Goal: Information Seeking & Learning: Learn about a topic

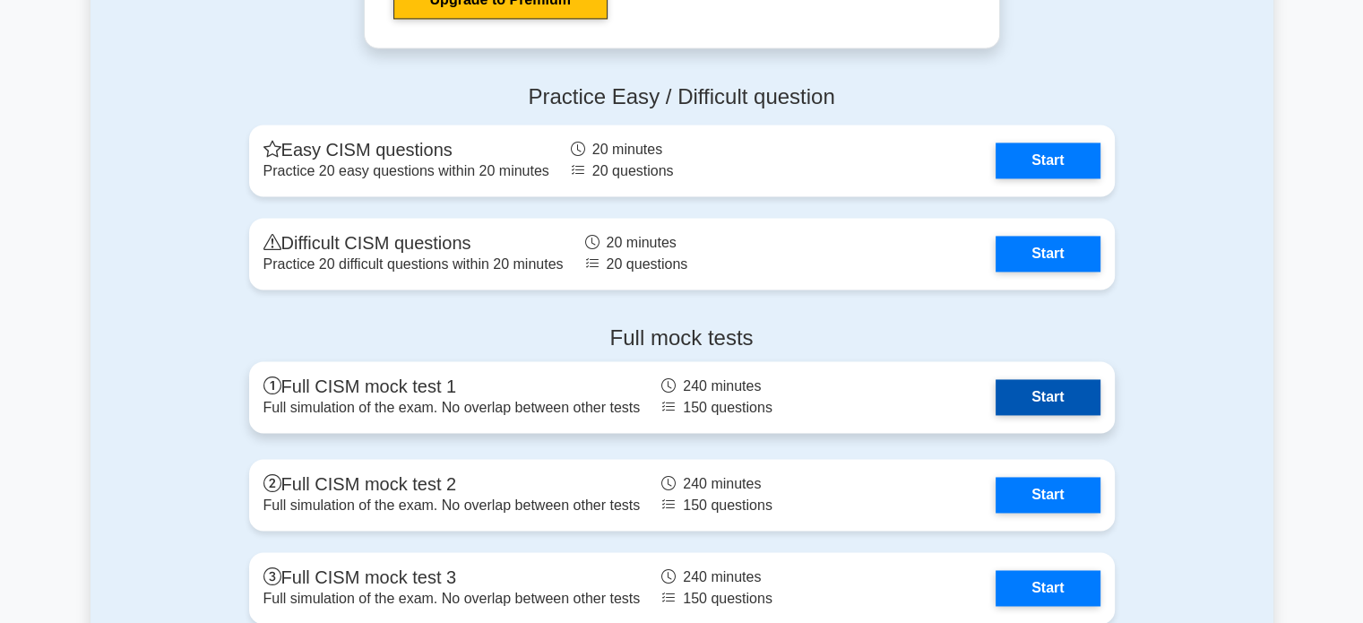
scroll to position [2689, 0]
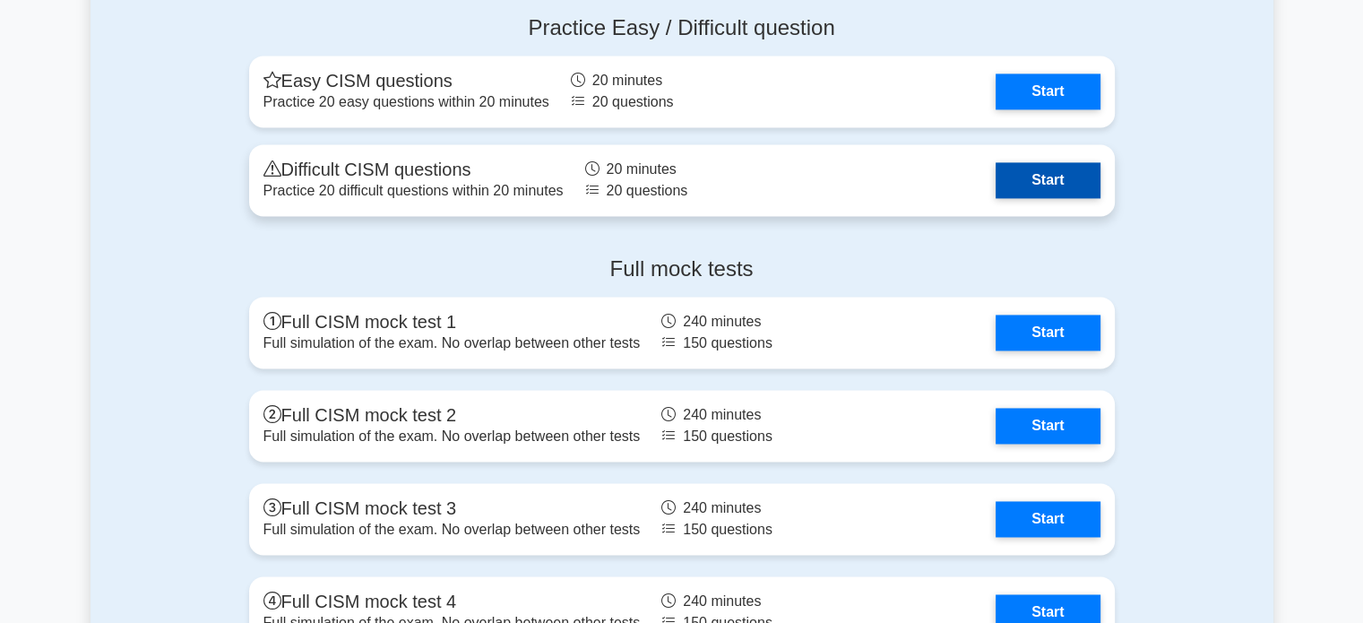
click at [1063, 171] on link "Start" at bounding box center [1048, 180] width 104 height 36
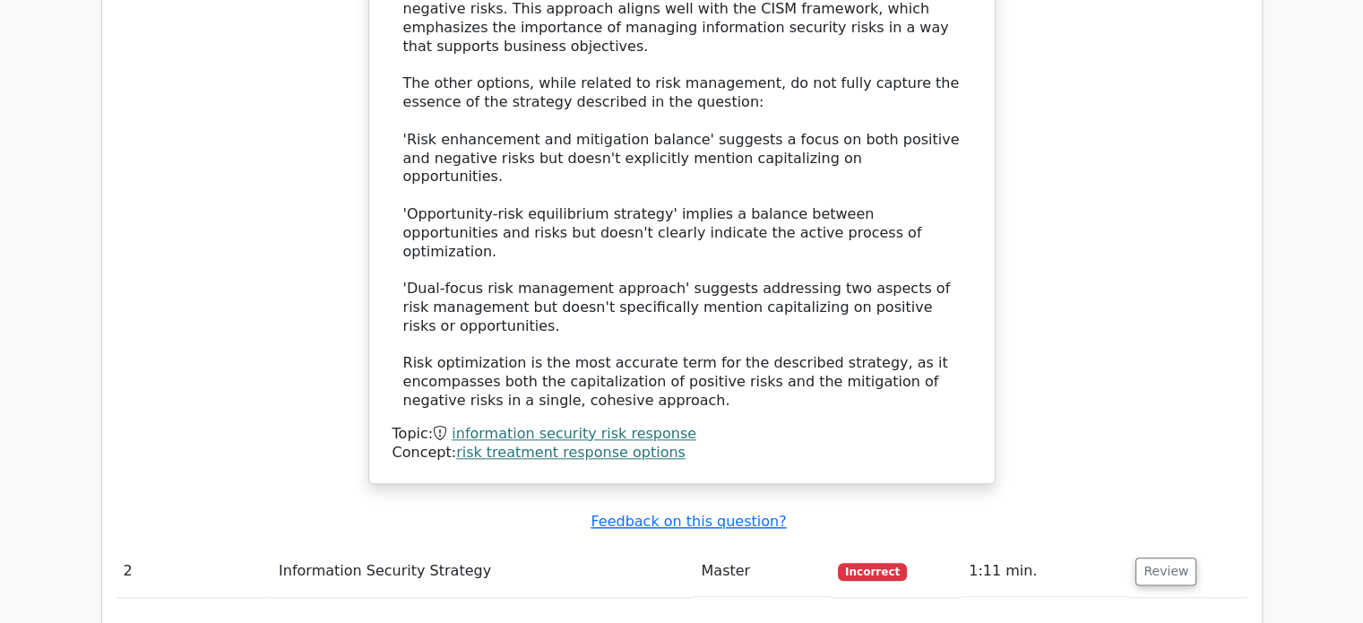
scroll to position [2509, 0]
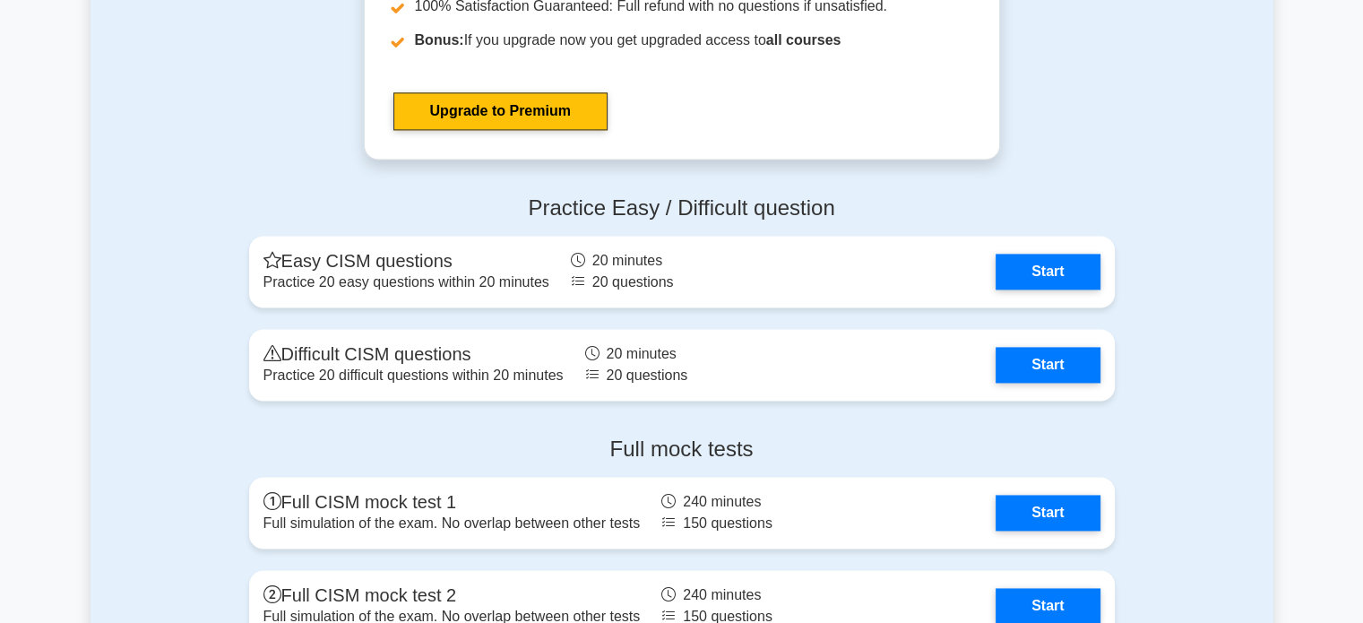
scroll to position [2509, 0]
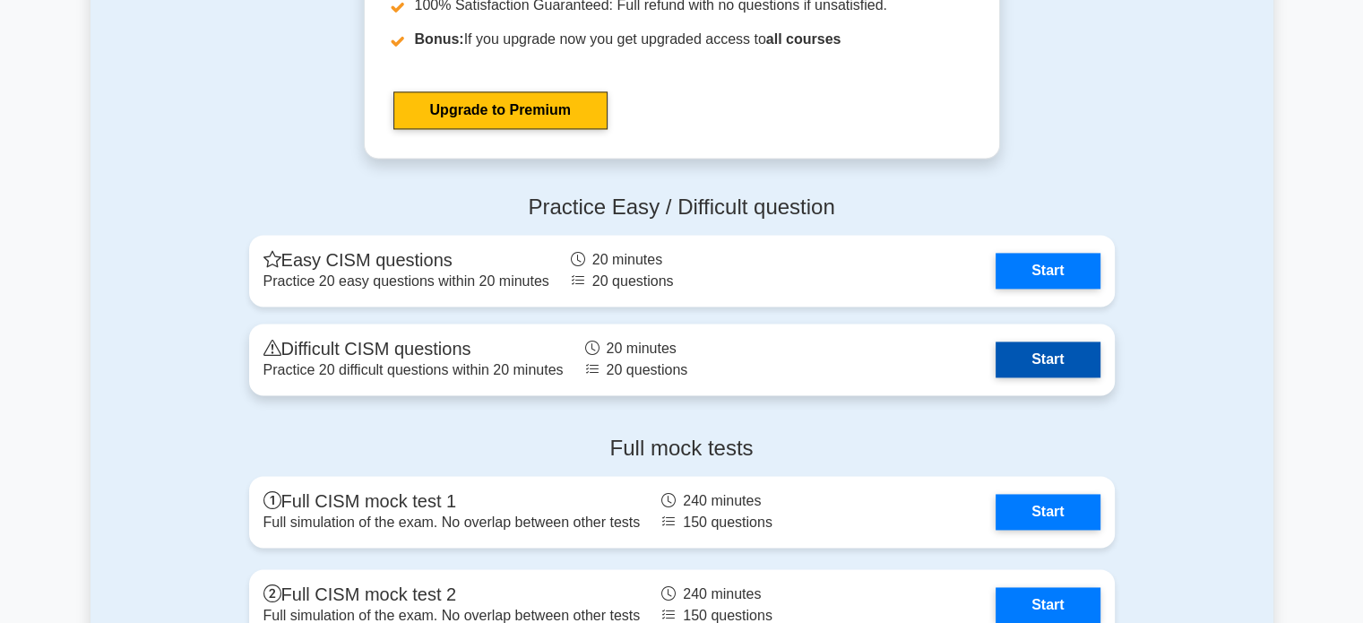
click at [1081, 352] on link "Start" at bounding box center [1048, 359] width 104 height 36
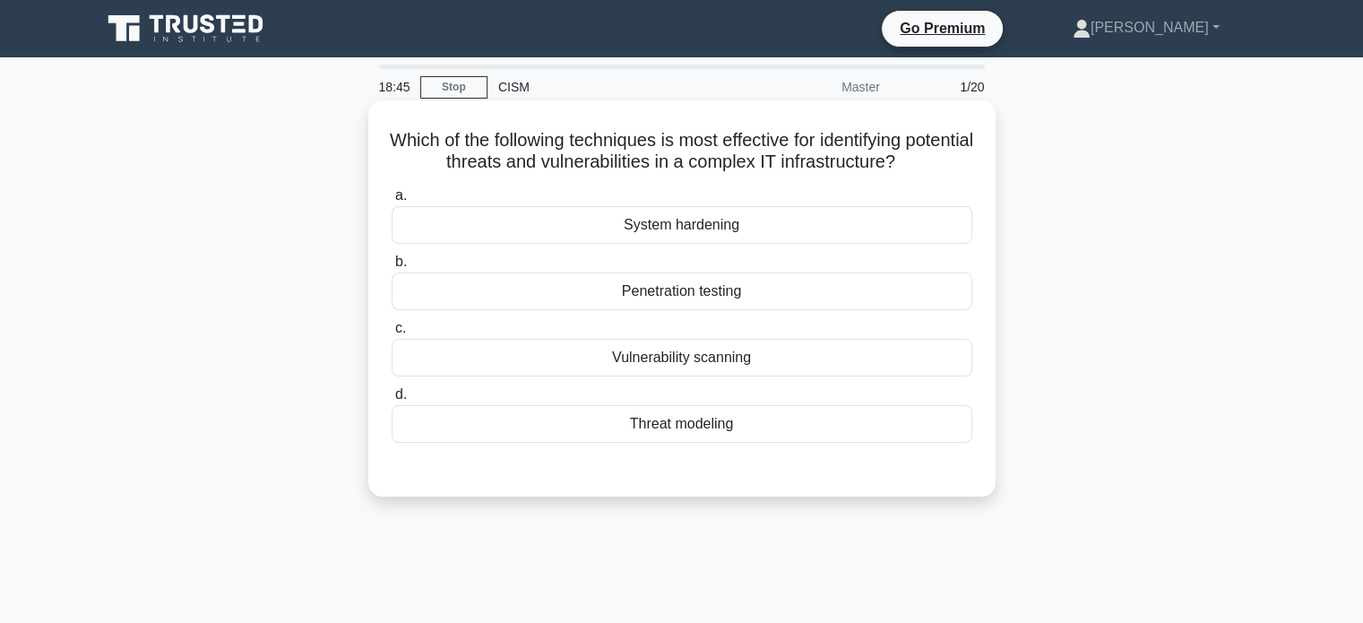
click at [783, 296] on div "Penetration testing" at bounding box center [682, 291] width 581 height 38
click at [392, 268] on input "b. Penetration testing" at bounding box center [392, 262] width 0 height 12
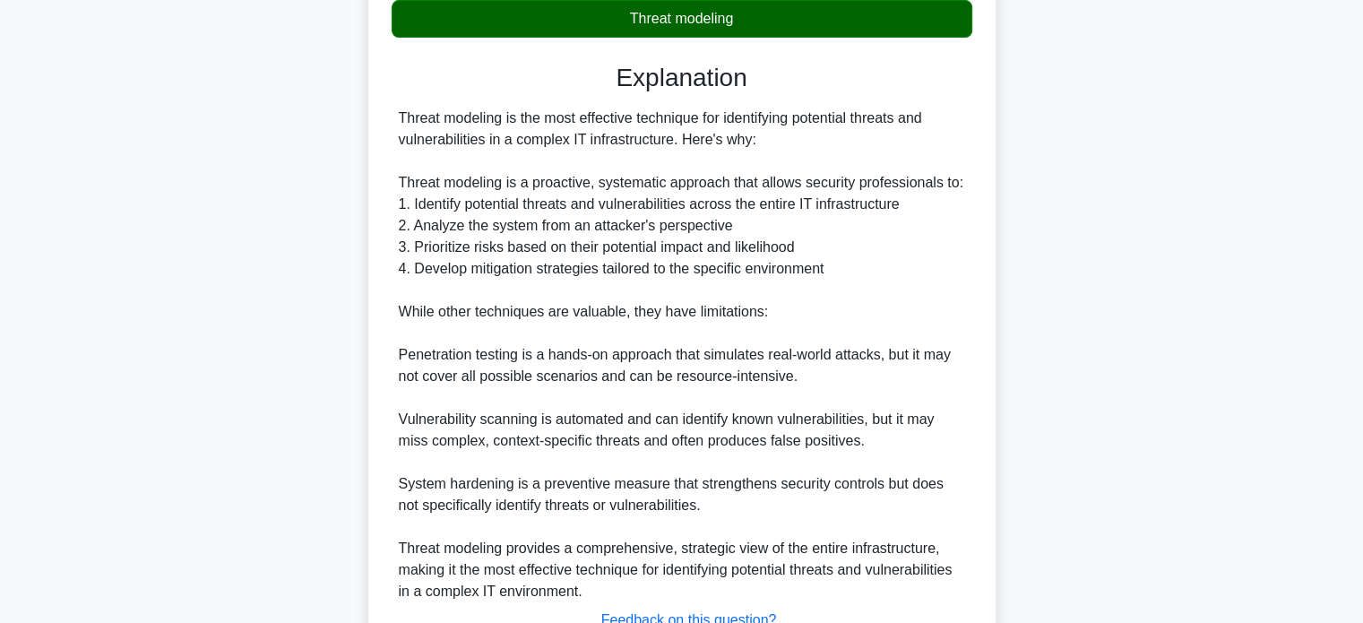
scroll to position [547, 0]
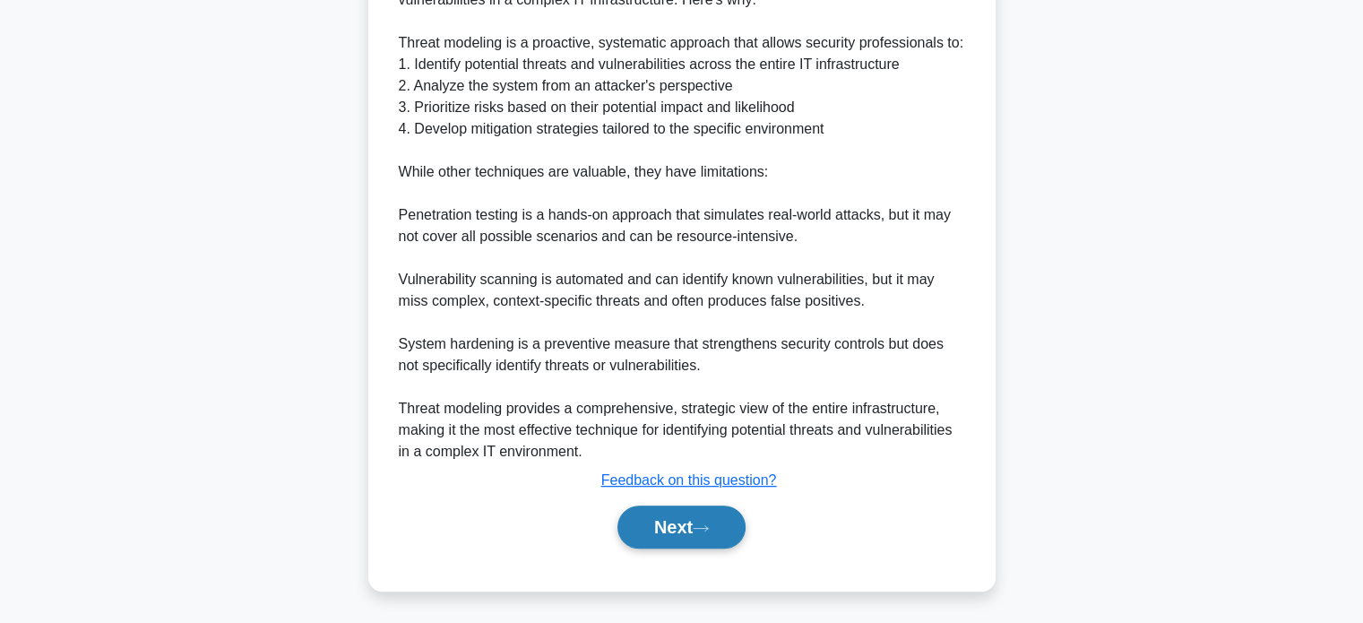
click at [663, 519] on button "Next" at bounding box center [681, 526] width 128 height 43
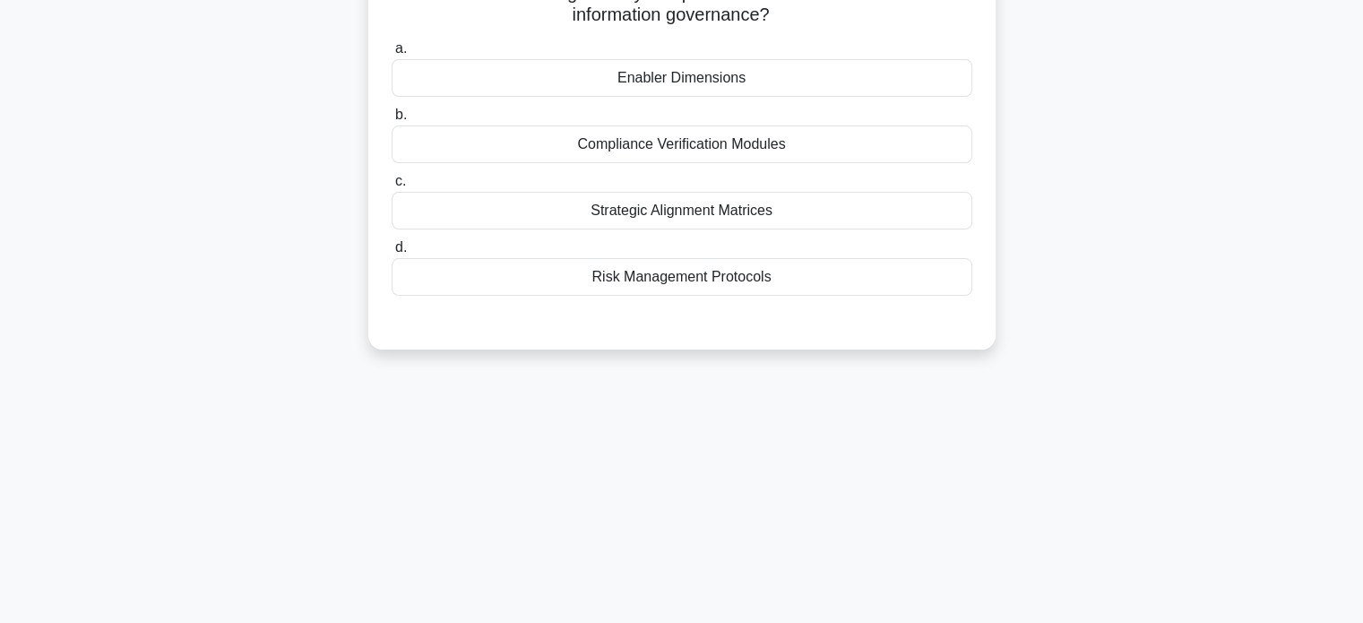
scroll to position [0, 0]
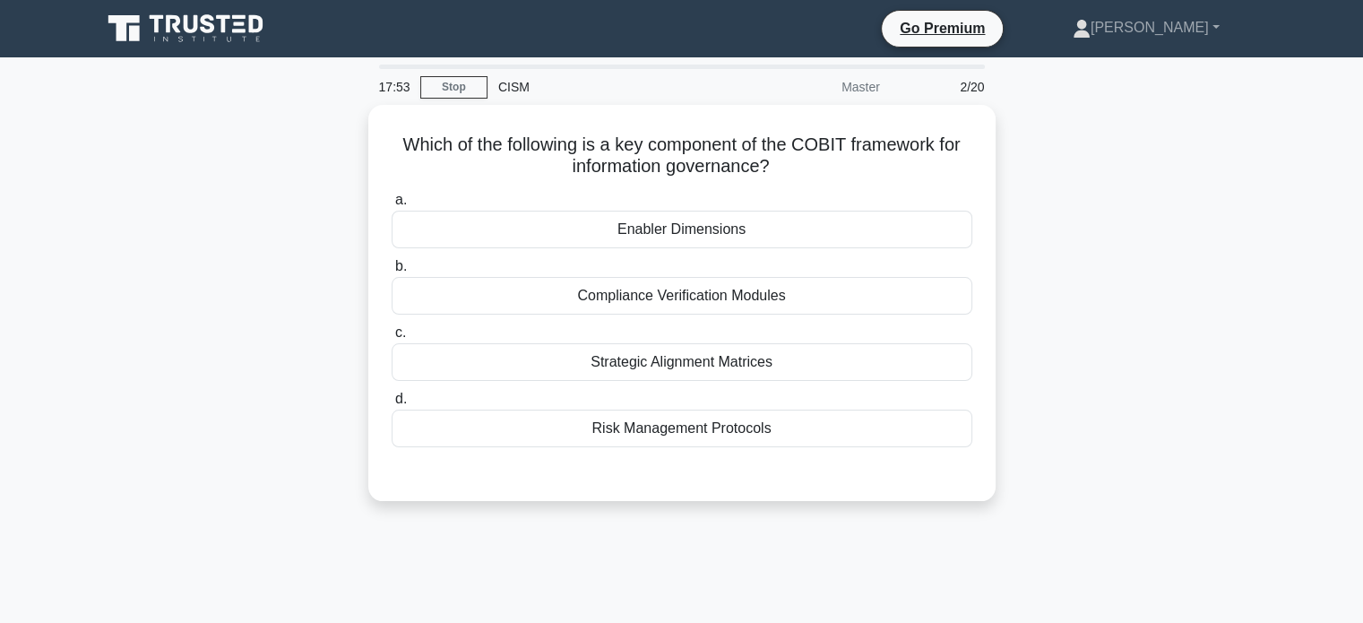
click at [180, 322] on div "Which of the following is a key component of the COBIT framework for informatio…" at bounding box center [682, 314] width 1183 height 418
click at [283, 272] on div "Which of the following is a key component of the COBIT framework for informatio…" at bounding box center [682, 314] width 1183 height 418
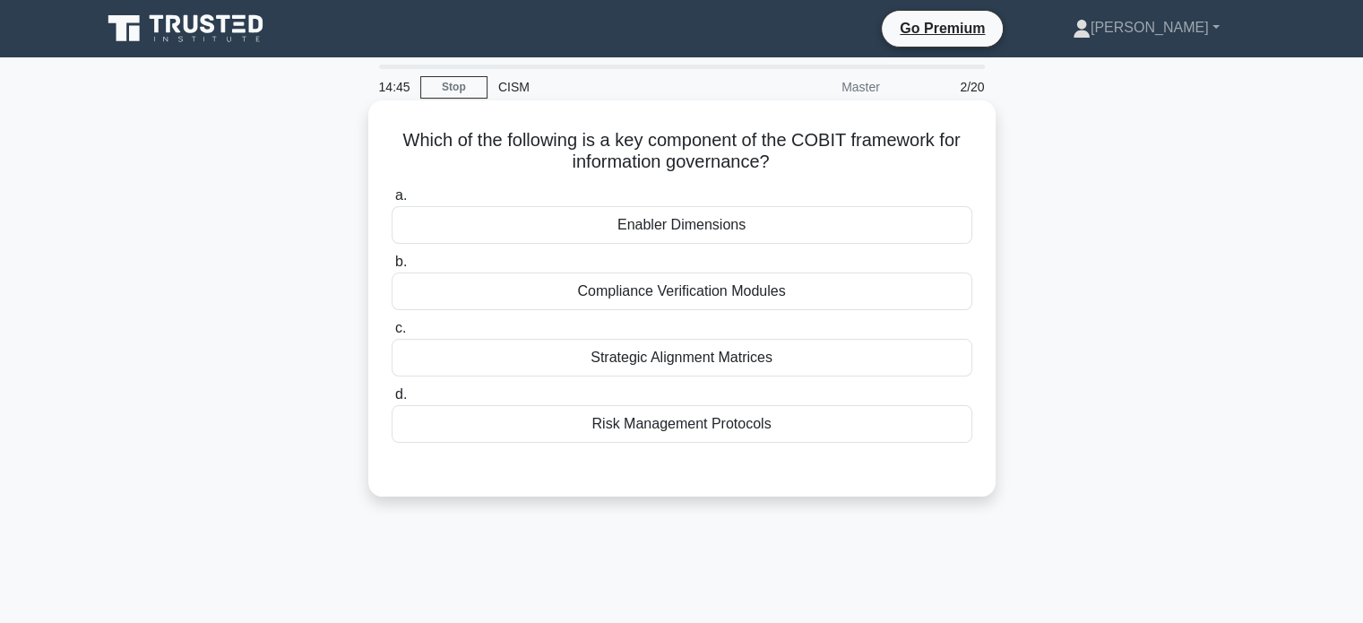
click at [864, 430] on div "Risk Management Protocols" at bounding box center [682, 424] width 581 height 38
click at [392, 401] on input "d. Risk Management Protocols" at bounding box center [392, 395] width 0 height 12
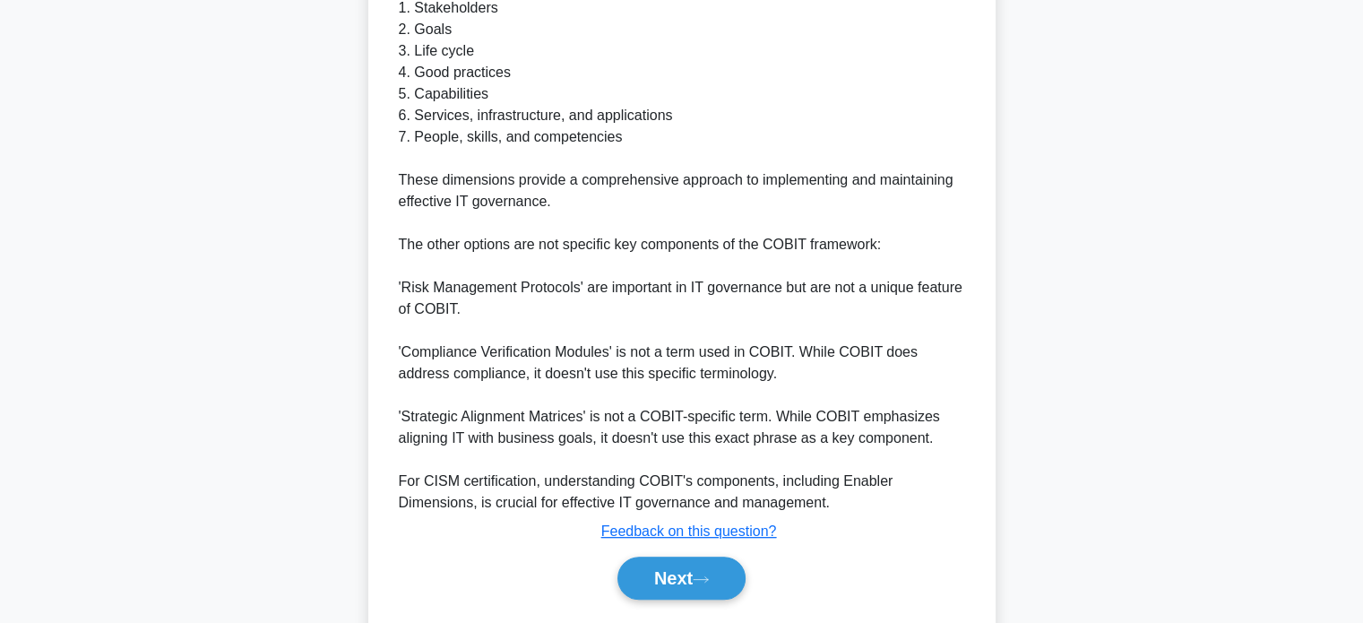
scroll to position [762, 0]
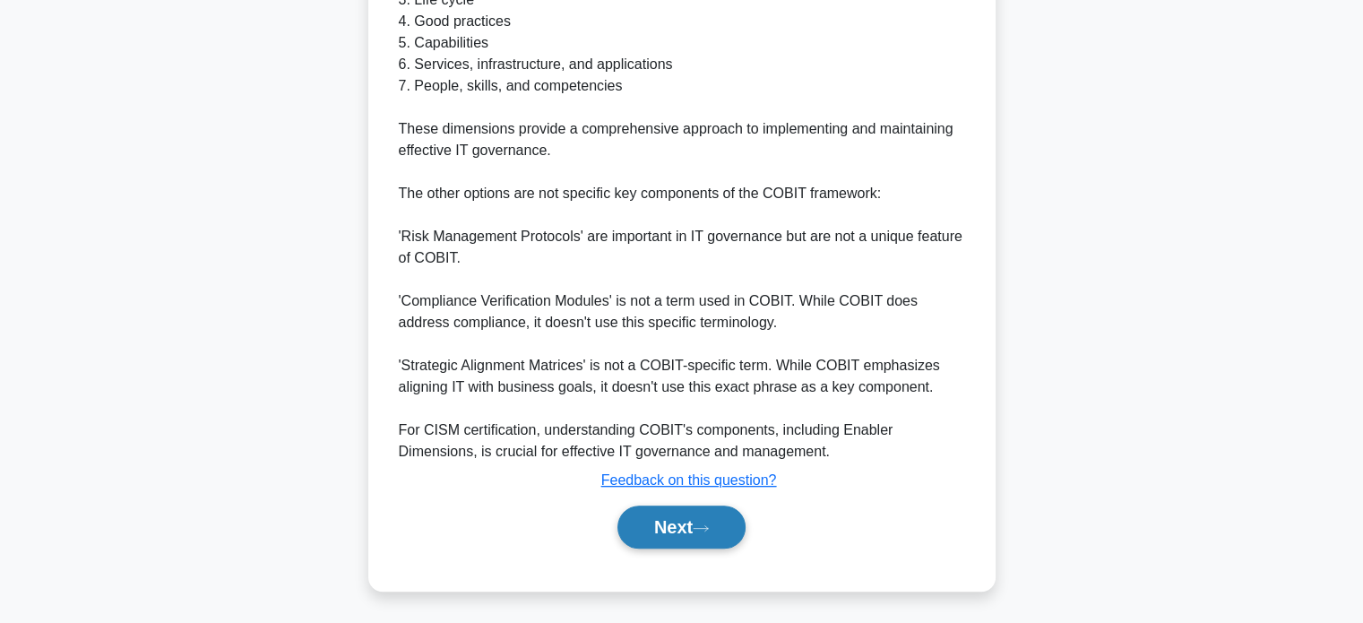
click at [656, 531] on button "Next" at bounding box center [681, 526] width 128 height 43
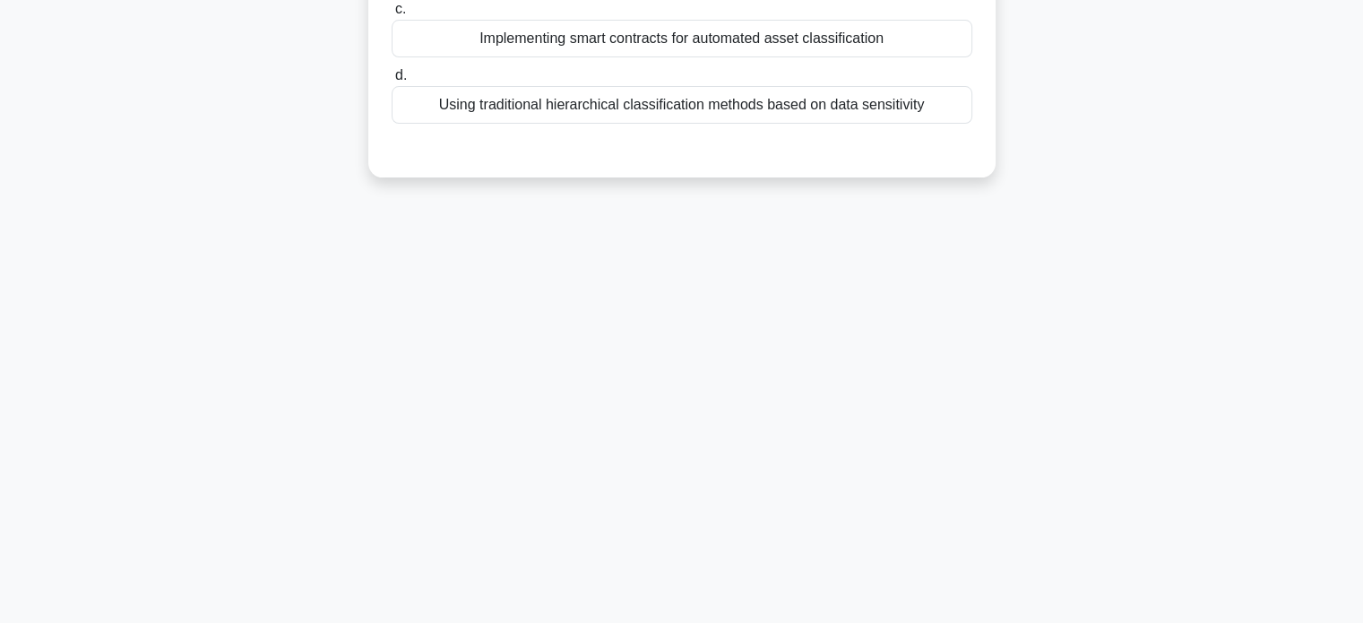
scroll to position [0, 0]
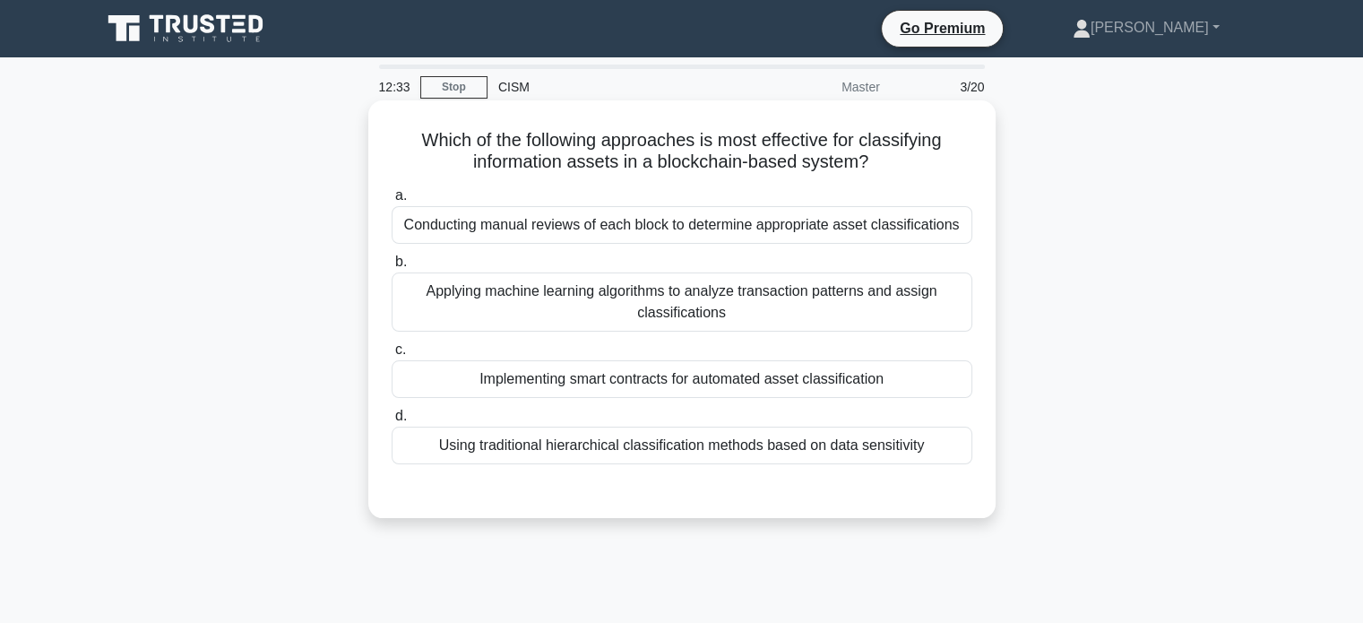
click at [784, 304] on div "Applying machine learning algorithms to analyze transaction patterns and assign…" at bounding box center [682, 301] width 581 height 59
click at [392, 268] on input "b. Applying machine learning algorithms to analyze transaction patterns and ass…" at bounding box center [392, 262] width 0 height 12
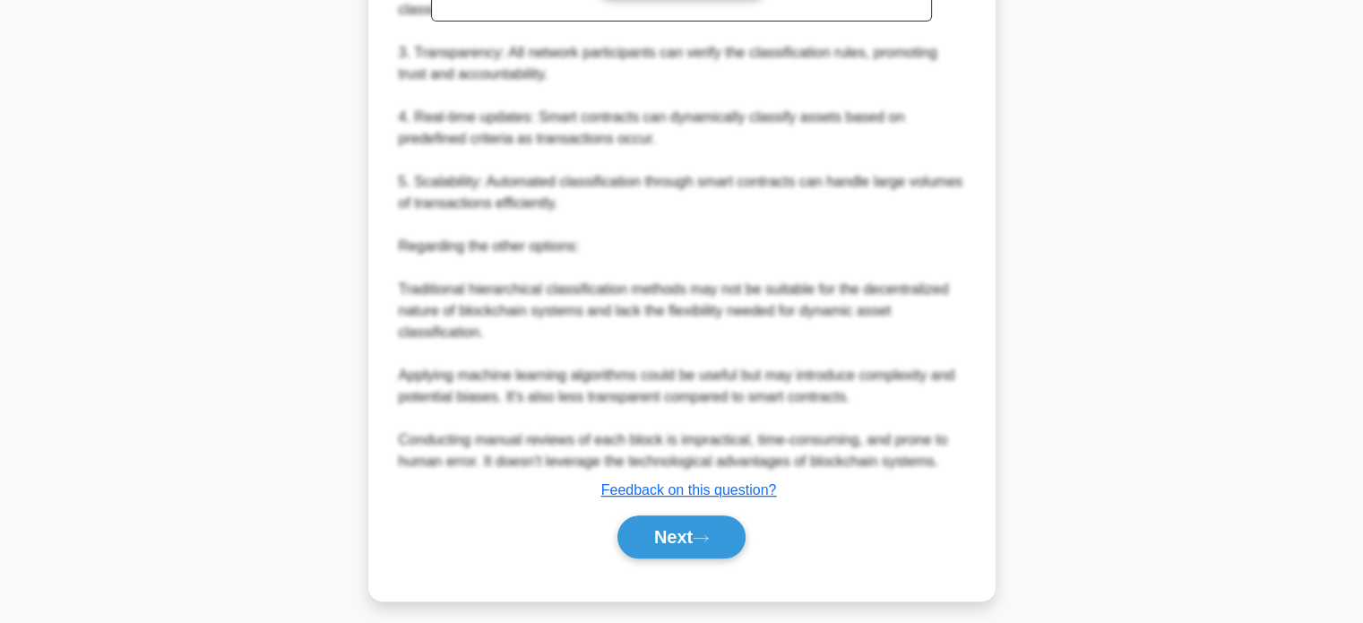
scroll to position [697, 0]
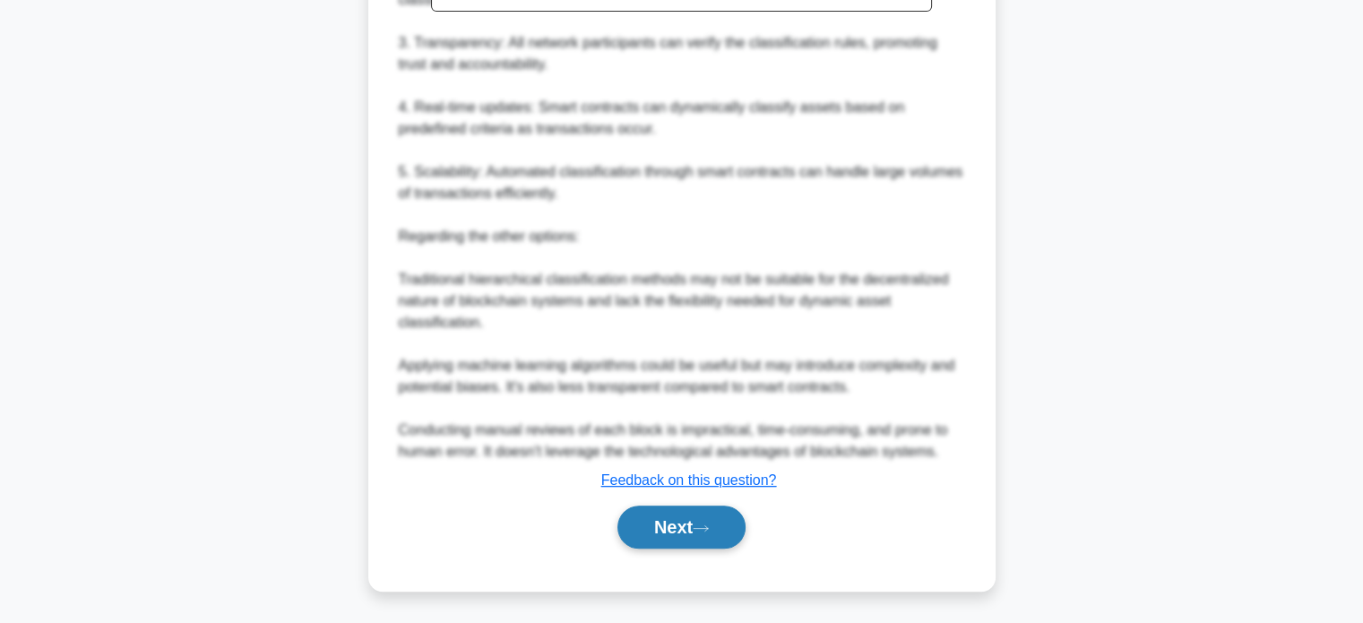
click at [685, 537] on button "Next" at bounding box center [681, 526] width 128 height 43
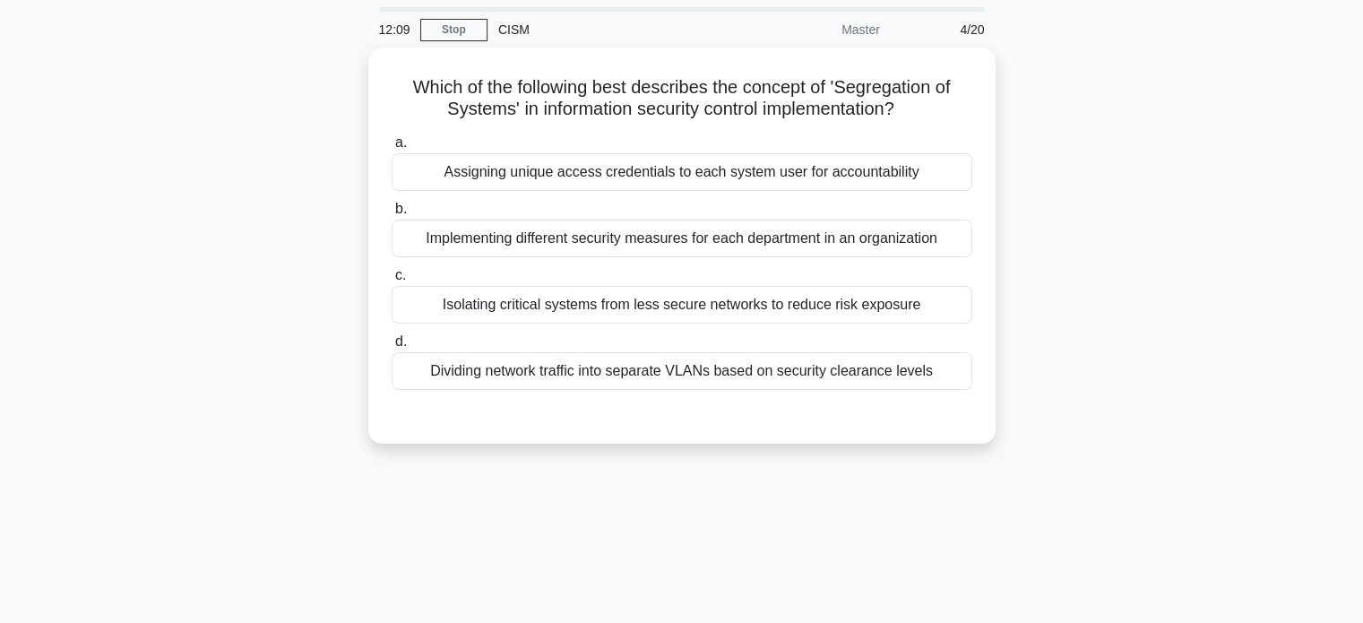
scroll to position [0, 0]
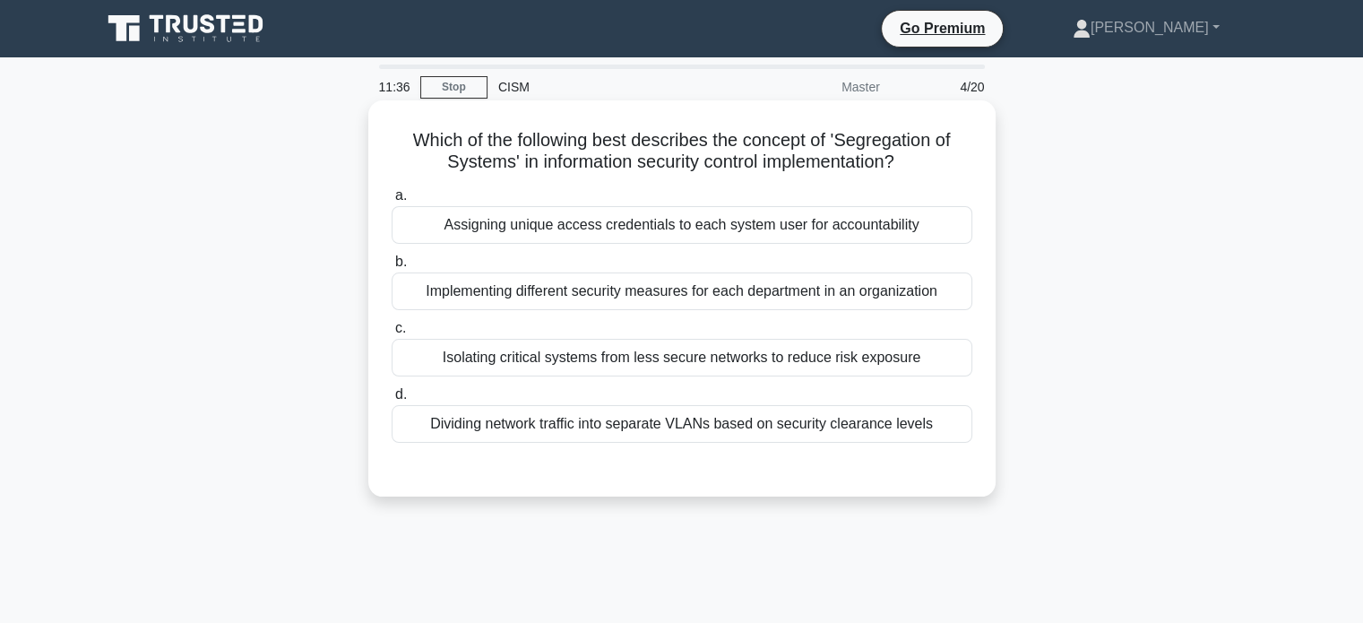
click at [736, 411] on div "Dividing network traffic into separate VLANs based on security clearance levels" at bounding box center [682, 424] width 581 height 38
click at [392, 401] on input "d. Dividing network traffic into separate VLANs based on security clearance lev…" at bounding box center [392, 395] width 0 height 12
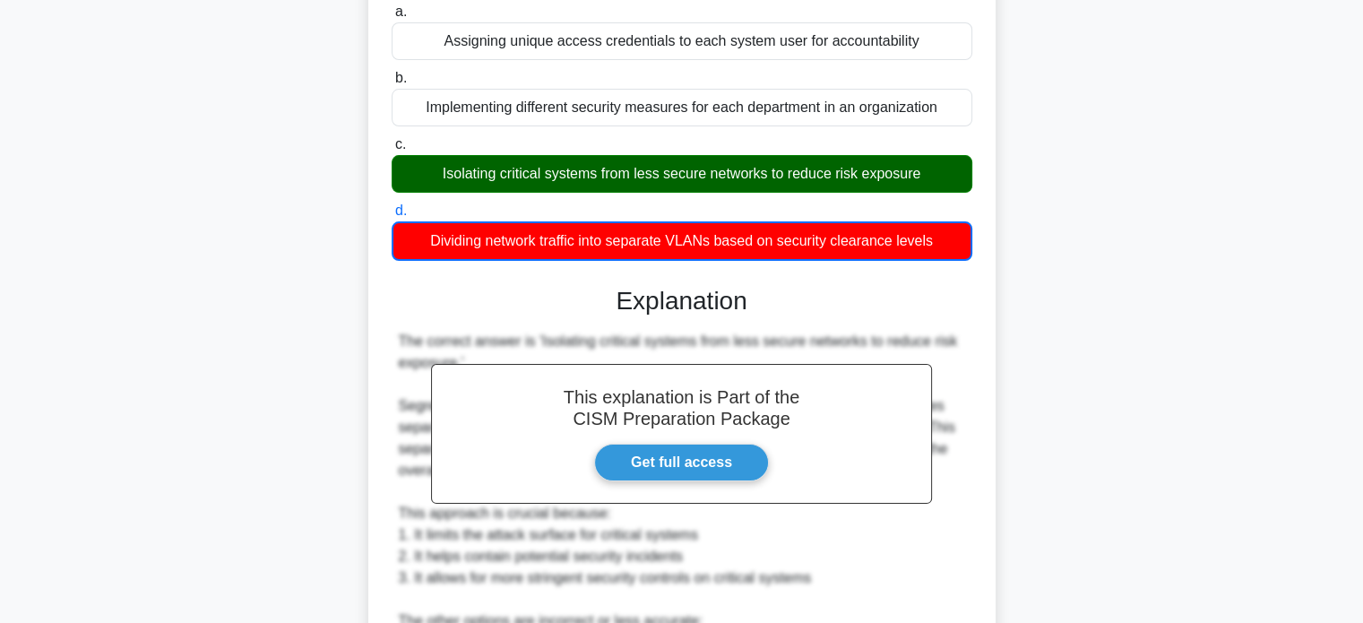
scroll to position [676, 0]
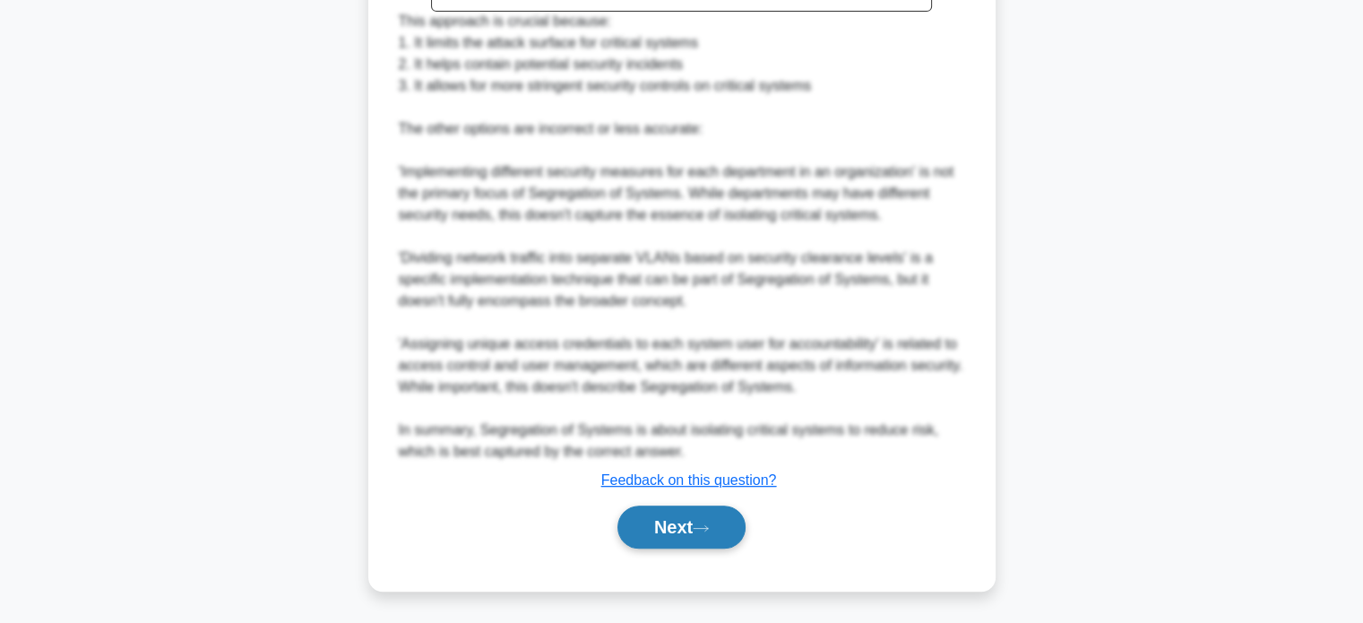
click at [635, 522] on button "Next" at bounding box center [681, 526] width 128 height 43
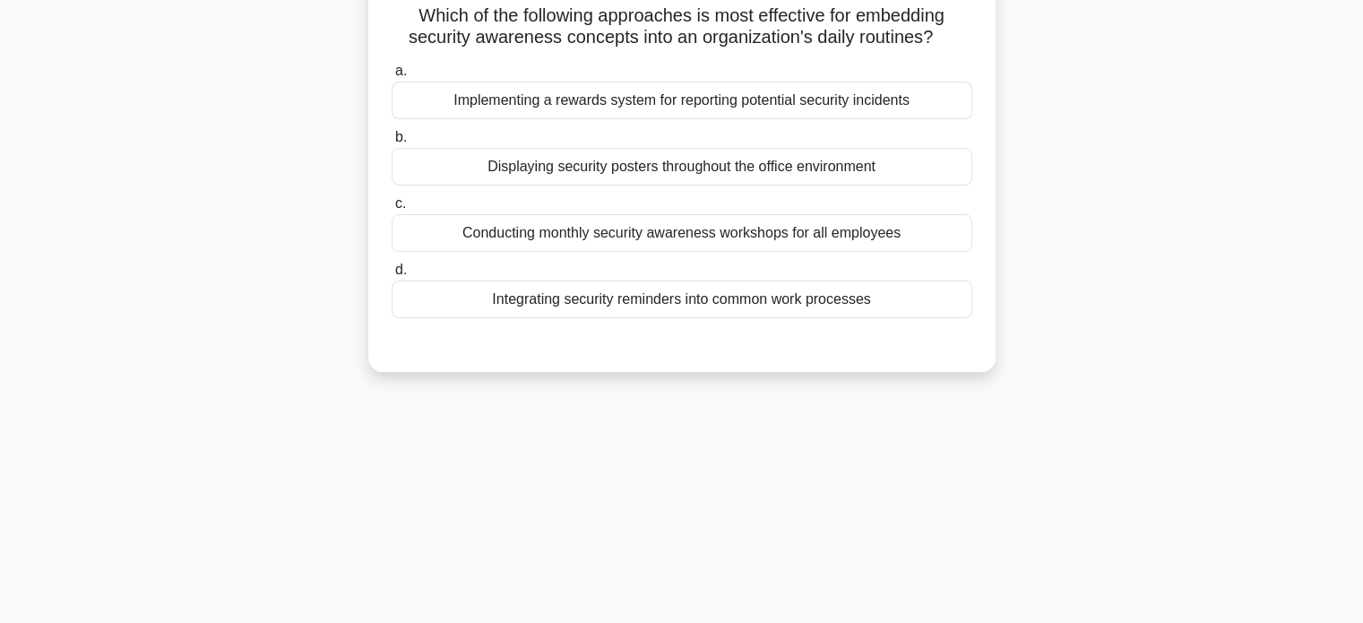
scroll to position [0, 0]
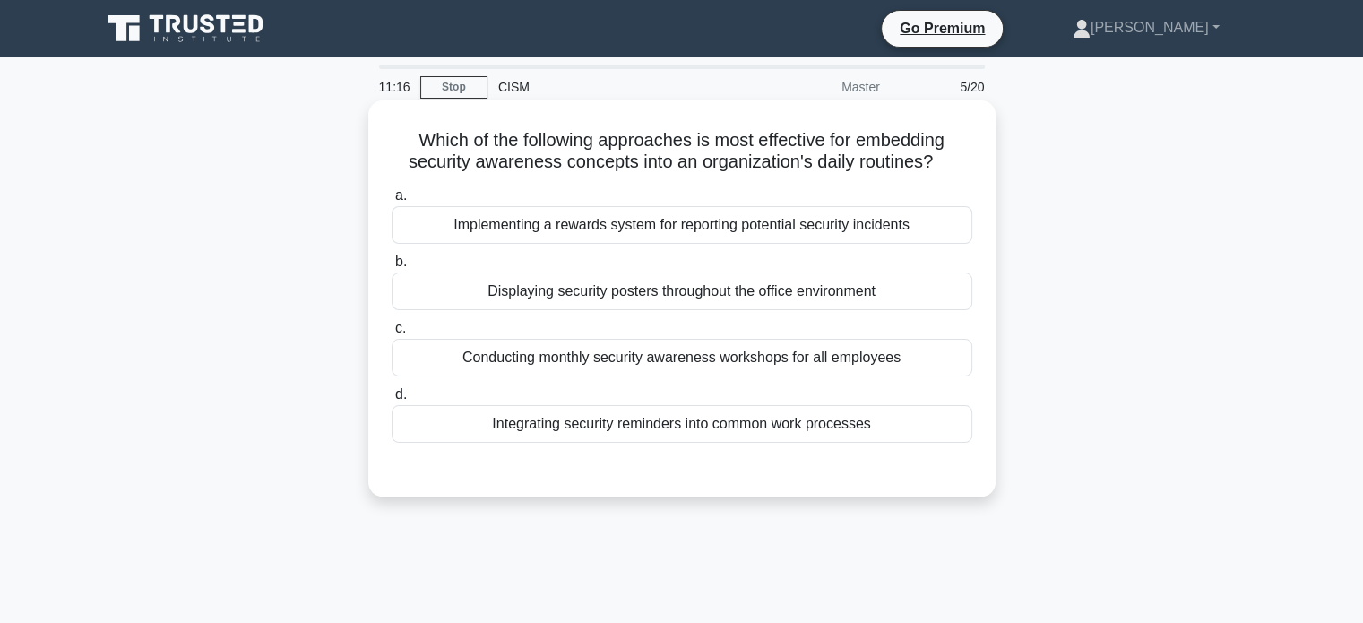
click at [572, 232] on div "Implementing a rewards system for reporting potential security incidents" at bounding box center [682, 225] width 581 height 38
click at [392, 202] on input "a. Implementing a rewards system for reporting potential security incidents" at bounding box center [392, 196] width 0 height 12
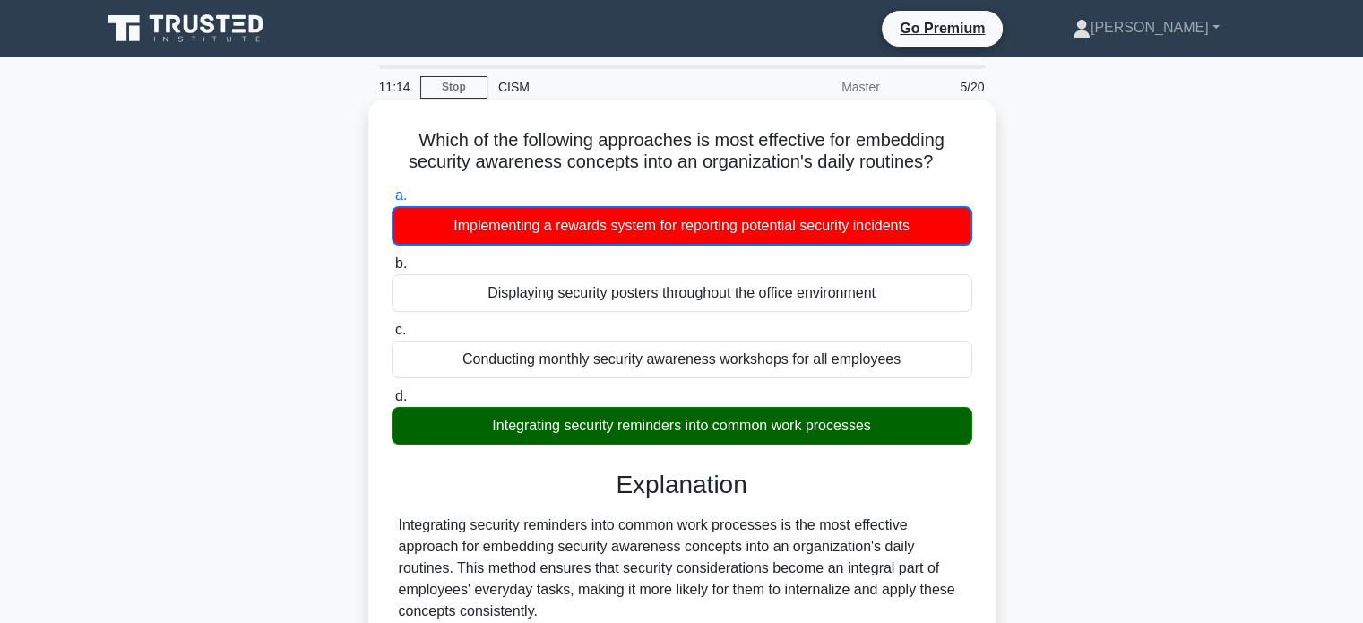
scroll to position [627, 0]
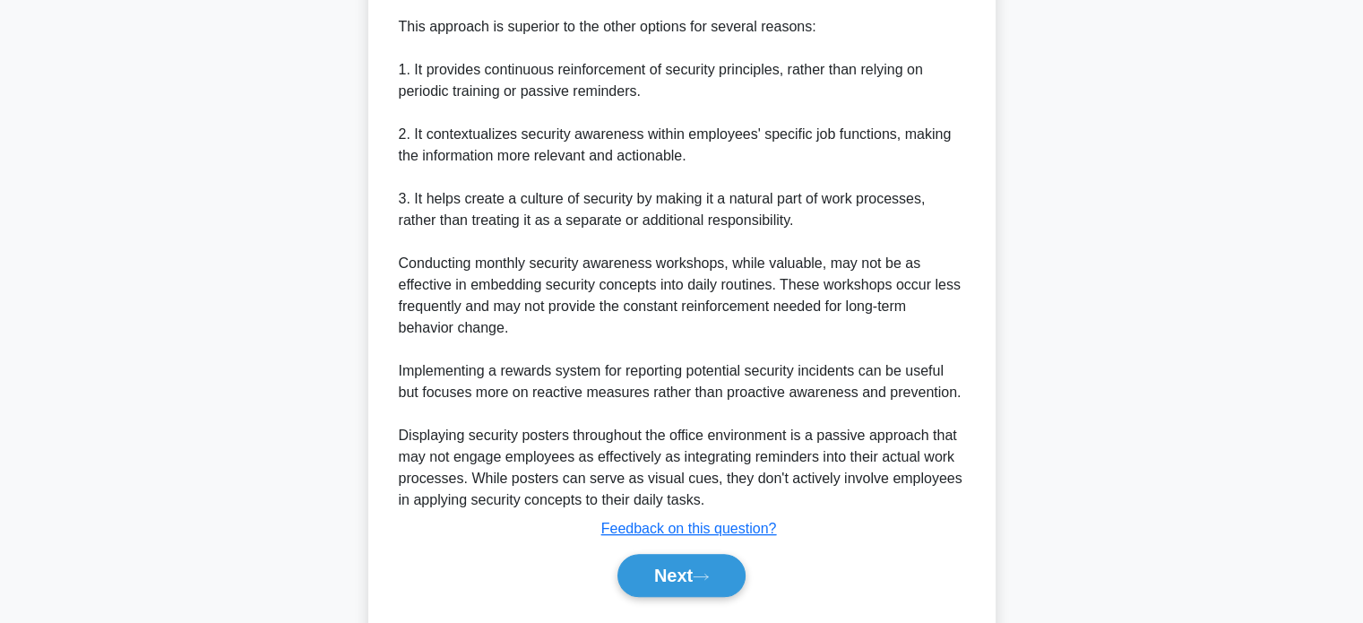
click at [695, 597] on div "Next" at bounding box center [682, 575] width 581 height 57
click at [669, 533] on u "Feedback on this question?" at bounding box center [689, 528] width 176 height 15
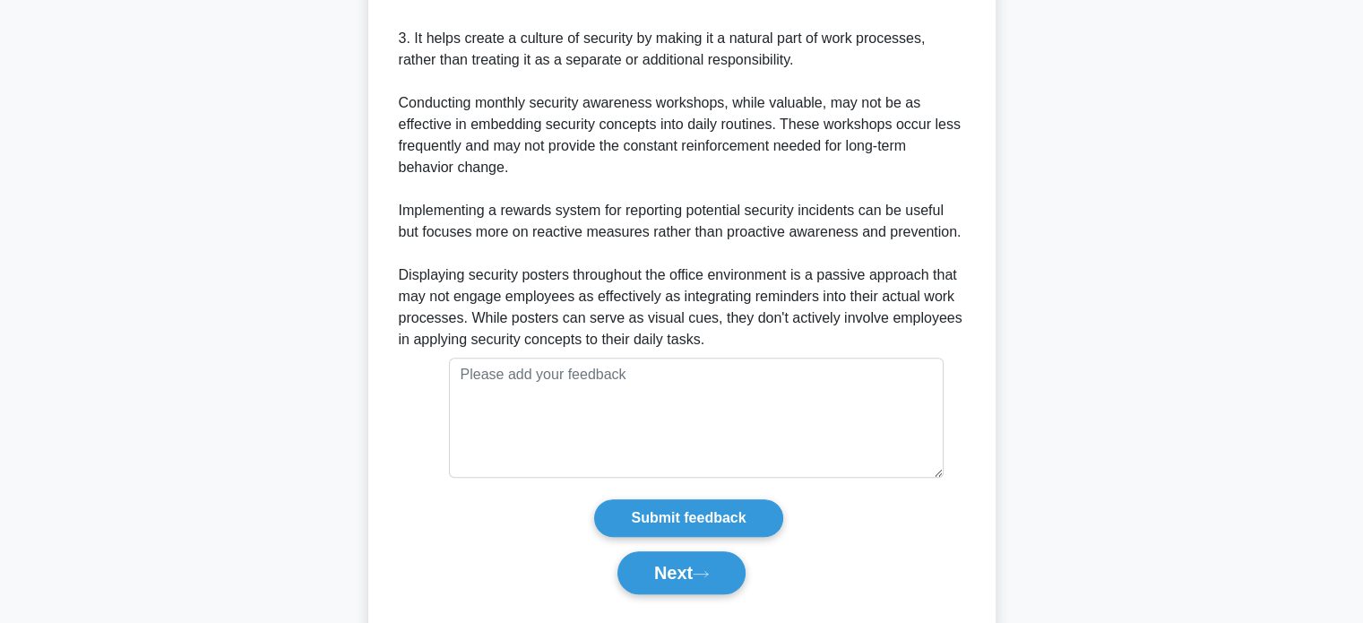
scroll to position [833, 0]
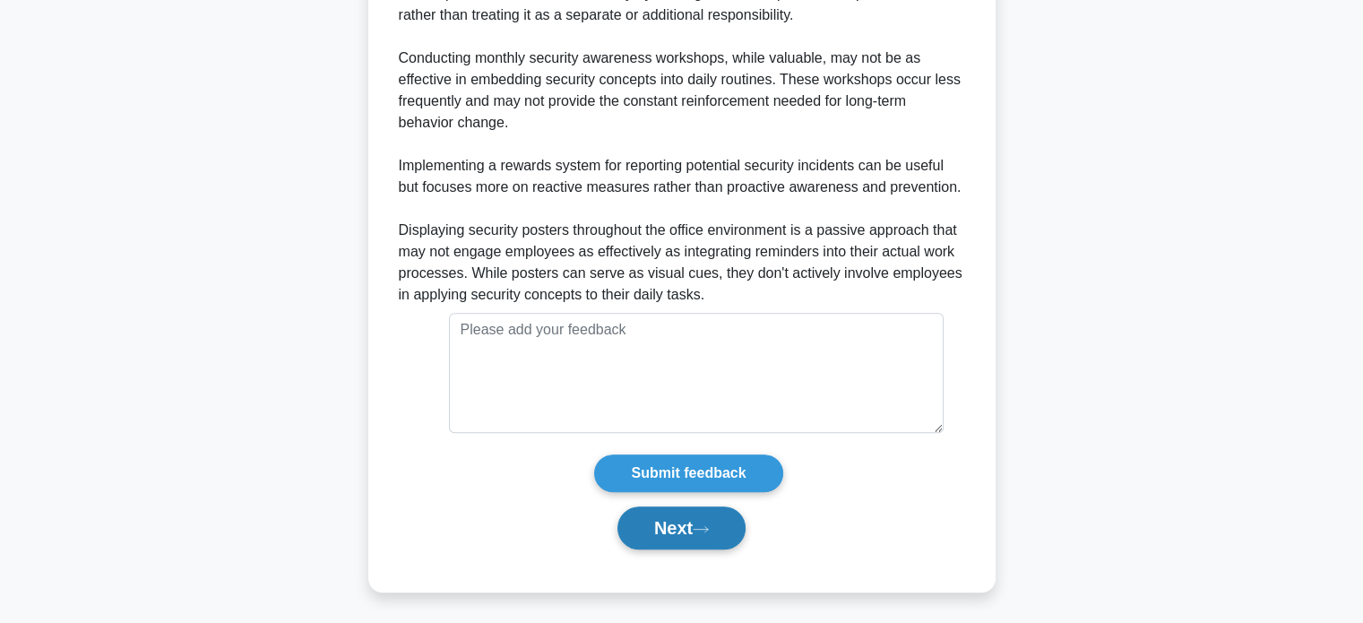
click at [672, 511] on button "Next" at bounding box center [681, 527] width 128 height 43
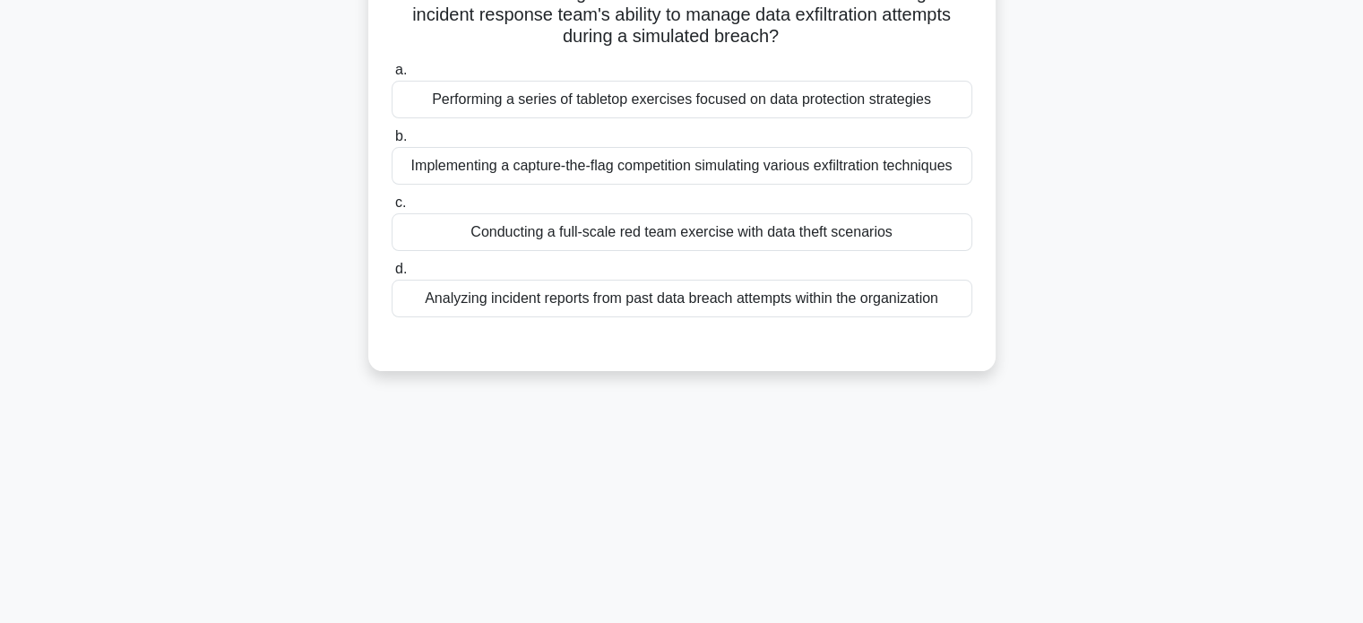
scroll to position [0, 0]
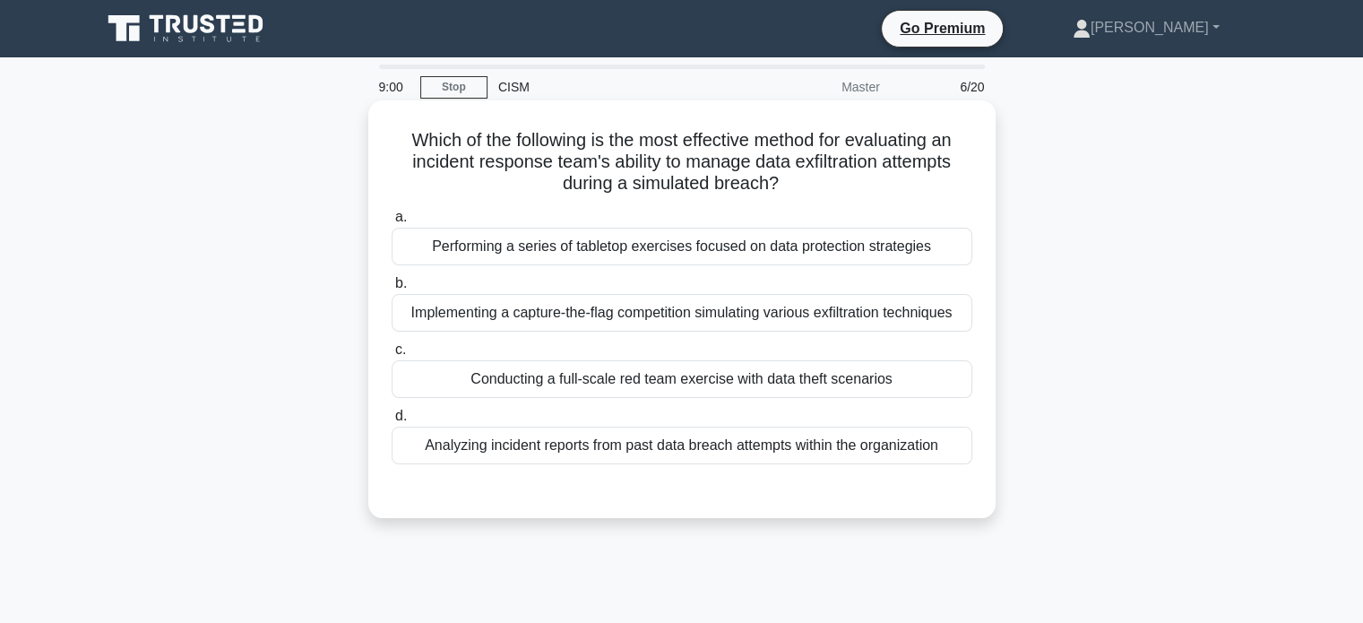
click at [600, 242] on div "Performing a series of tabletop exercises focused on data protection strategies" at bounding box center [682, 247] width 581 height 38
click at [392, 223] on input "a. Performing a series of tabletop exercises focused on data protection strateg…" at bounding box center [392, 218] width 0 height 12
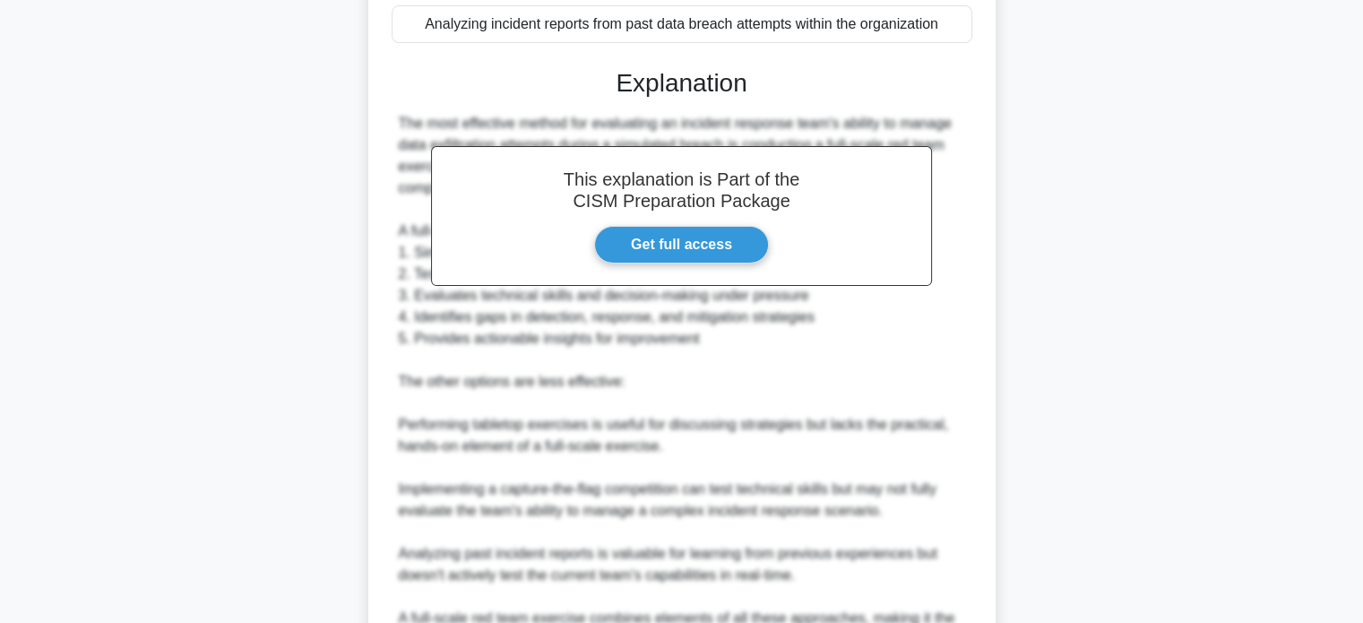
scroll to position [627, 0]
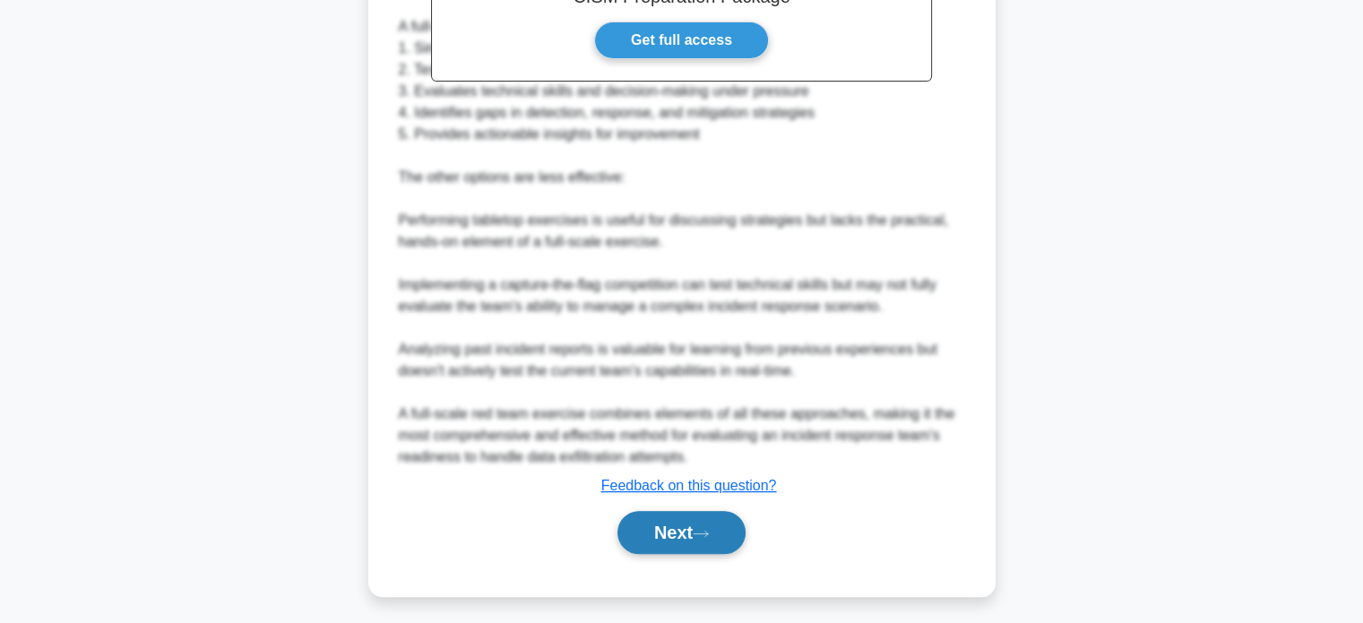
click at [642, 544] on button "Next" at bounding box center [681, 532] width 128 height 43
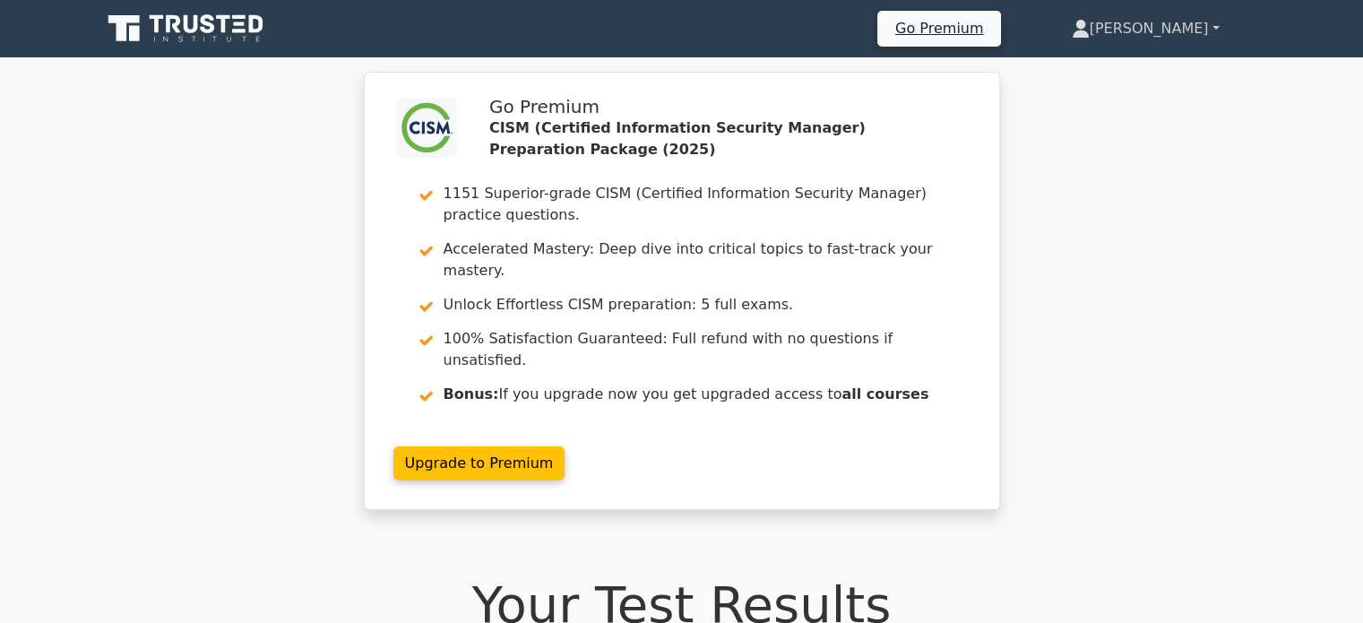
click at [1169, 11] on link "[PERSON_NAME]" at bounding box center [1146, 29] width 234 height 36
click at [1140, 61] on link "Profile" at bounding box center [1101, 70] width 142 height 29
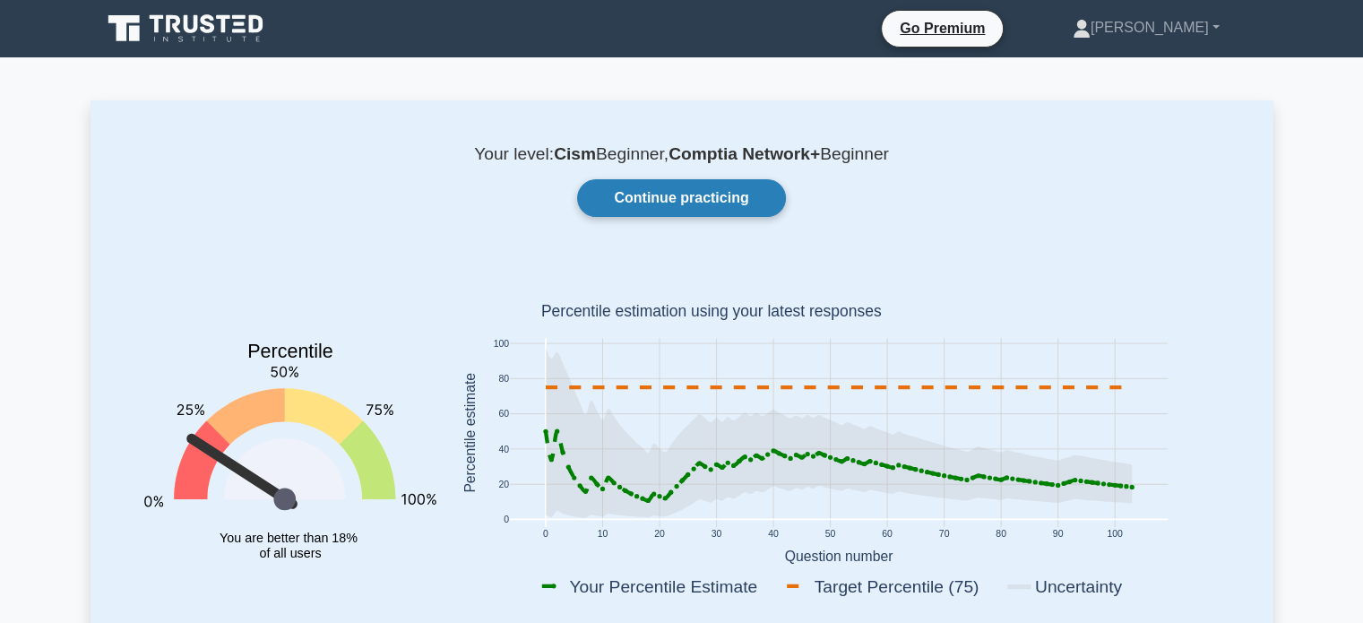
click at [731, 210] on link "Continue practicing" at bounding box center [681, 198] width 208 height 38
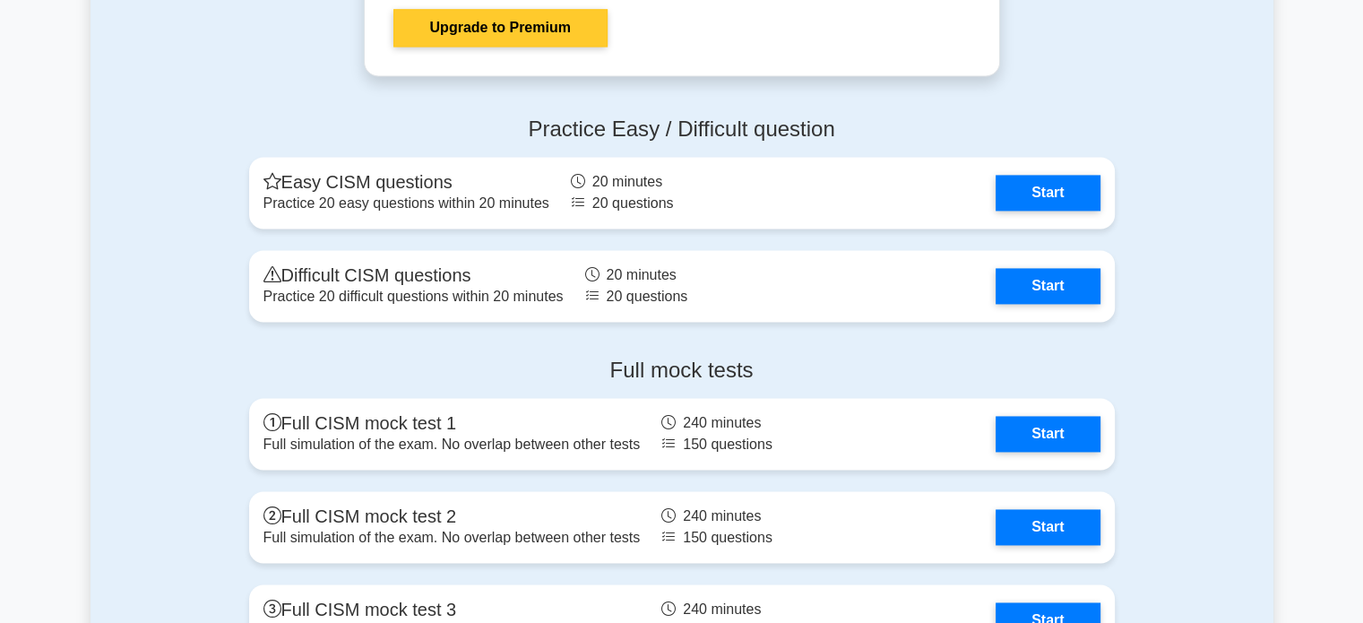
scroll to position [2689, 0]
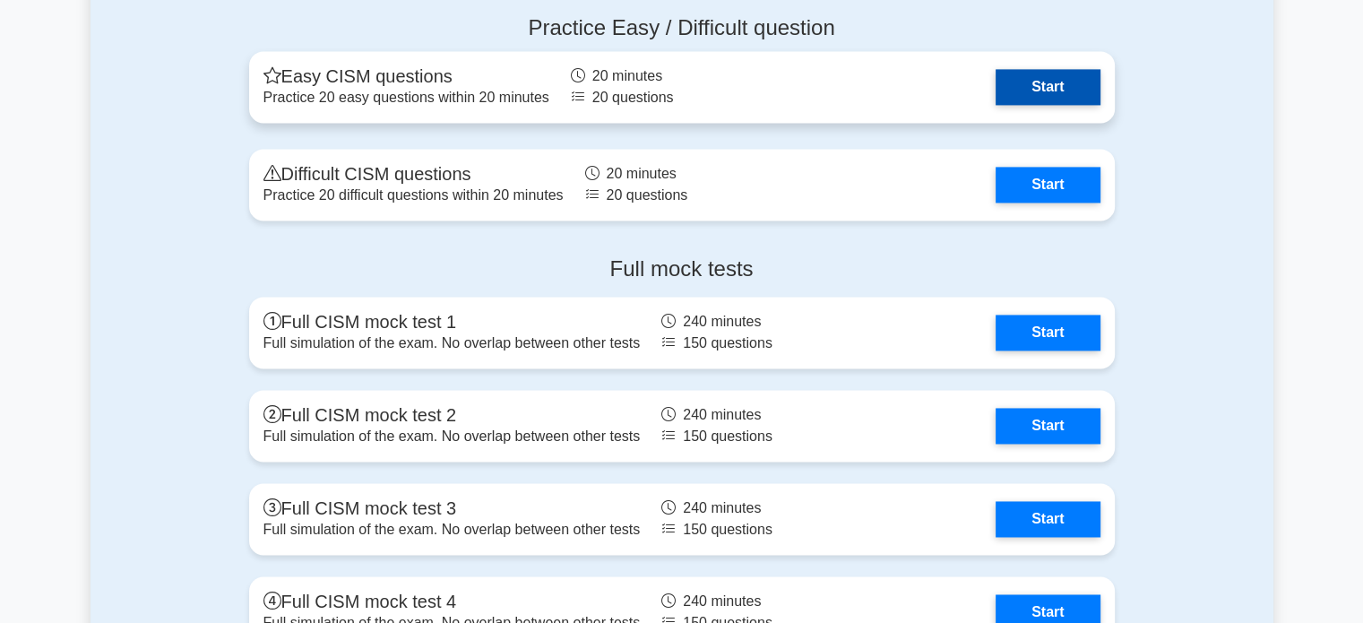
click at [1041, 105] on link "Start" at bounding box center [1048, 87] width 104 height 36
click at [1040, 96] on link "Start" at bounding box center [1048, 87] width 104 height 36
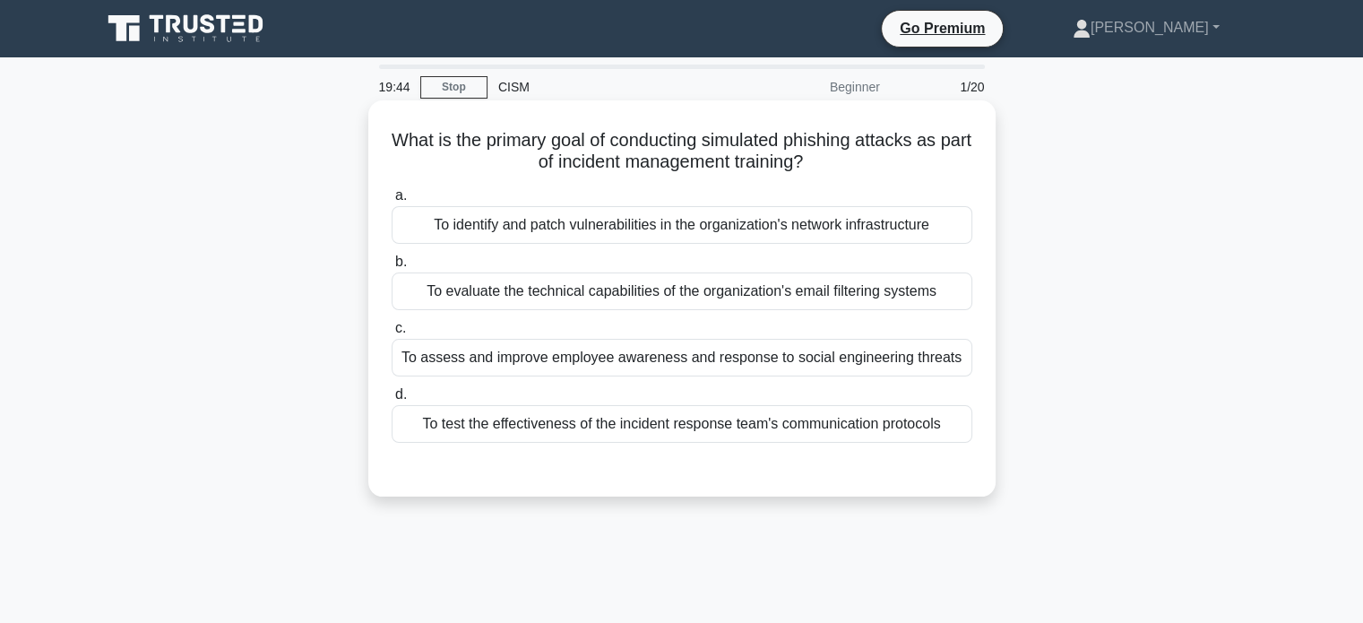
click at [664, 358] on div "To assess and improve employee awareness and response to social engineering thr…" at bounding box center [682, 358] width 581 height 38
click at [392, 334] on input "c. To assess and improve employee awareness and response to social engineering …" at bounding box center [392, 329] width 0 height 12
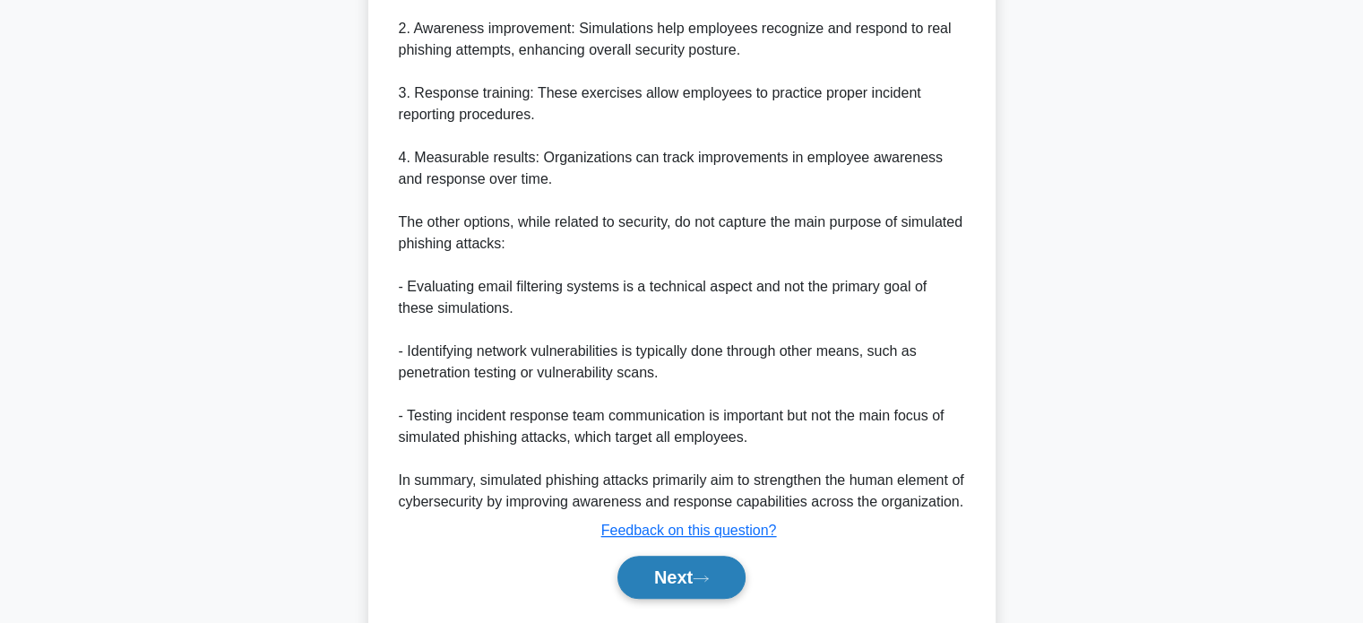
scroll to position [738, 0]
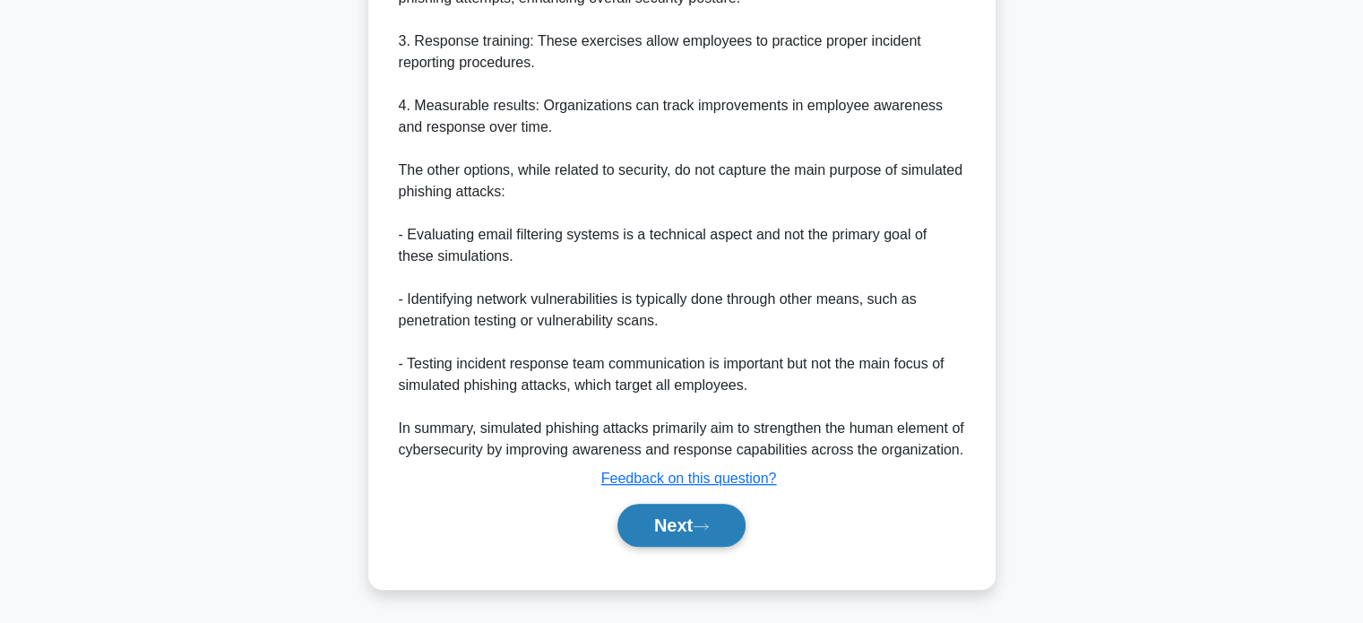
click at [688, 509] on button "Next" at bounding box center [681, 525] width 128 height 43
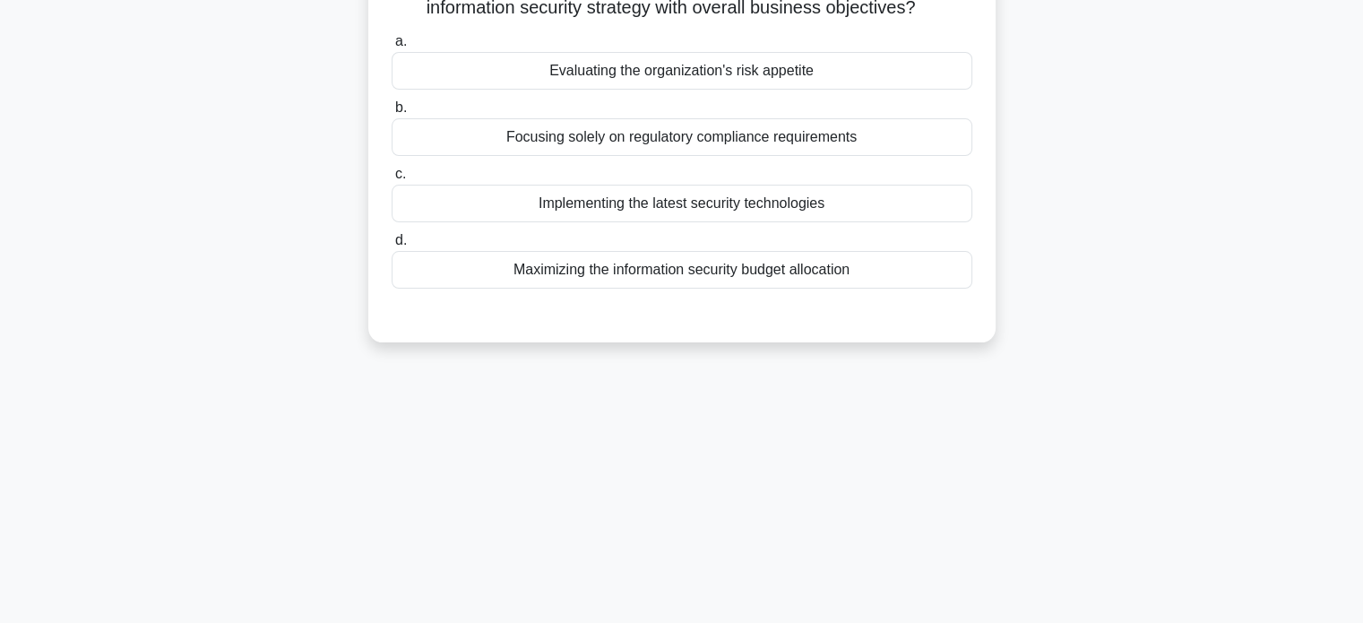
scroll to position [0, 0]
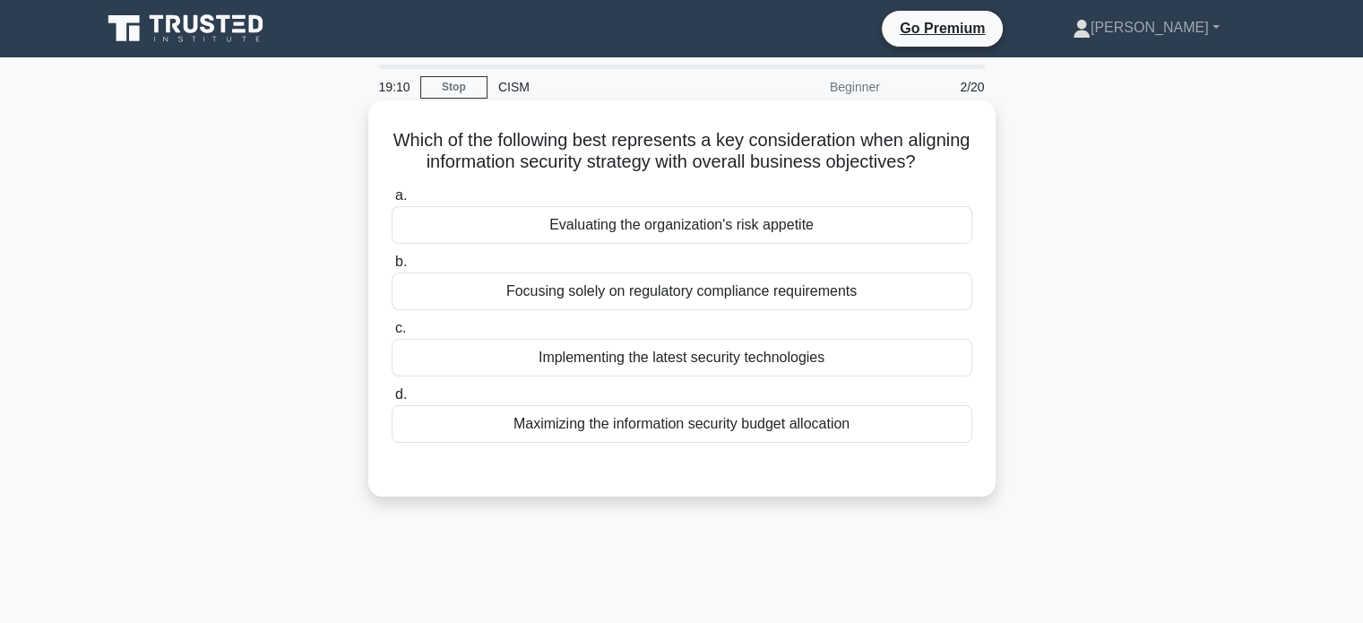
click at [812, 244] on div "Evaluating the organization's risk appetite" at bounding box center [682, 225] width 581 height 38
click at [392, 202] on input "a. Evaluating the organization's risk appetite" at bounding box center [392, 196] width 0 height 12
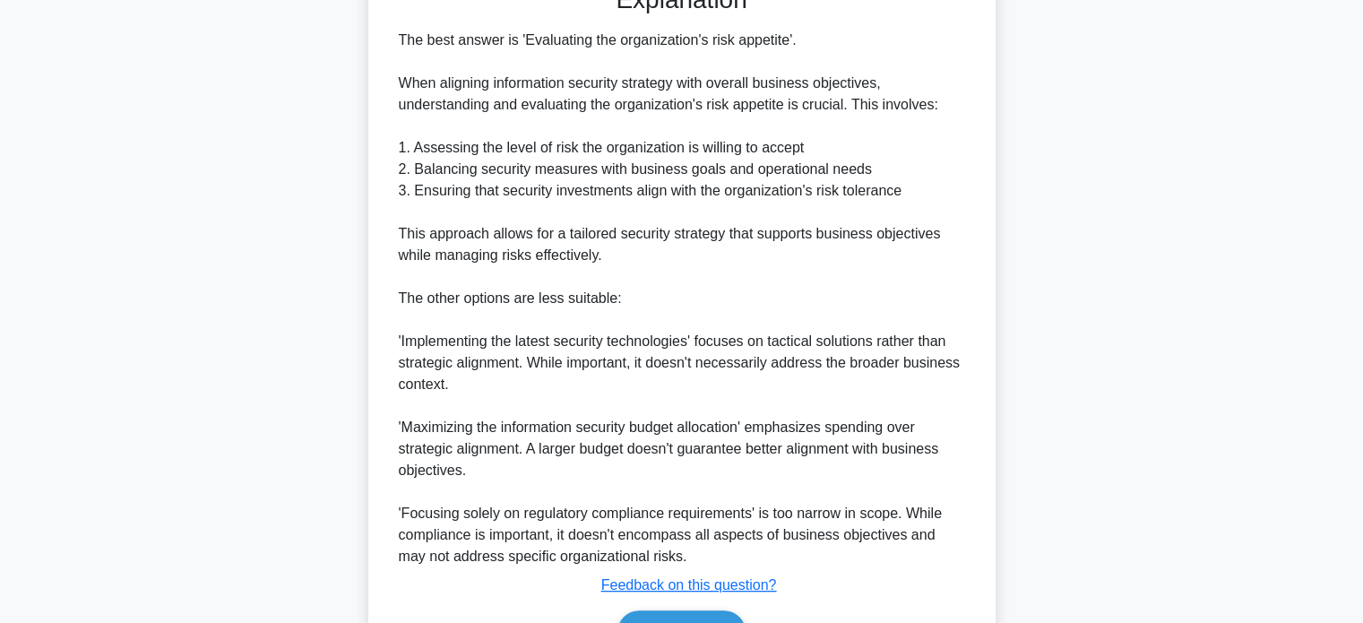
scroll to position [609, 0]
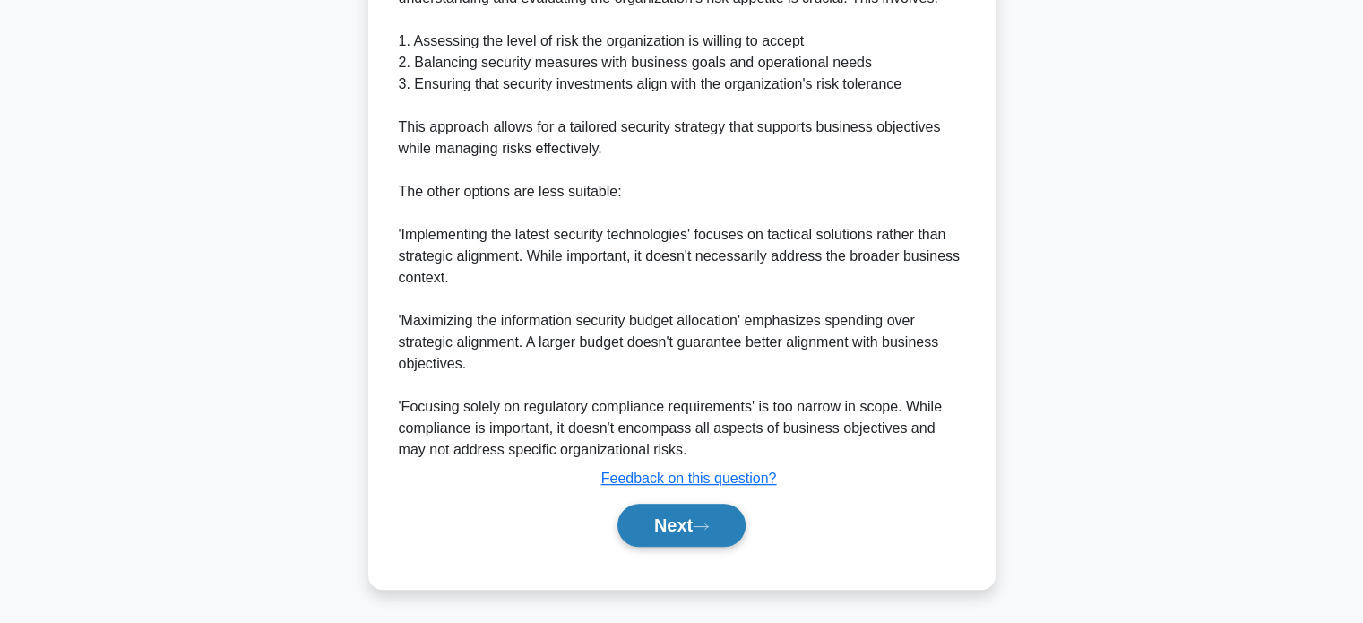
click at [681, 519] on button "Next" at bounding box center [681, 525] width 128 height 43
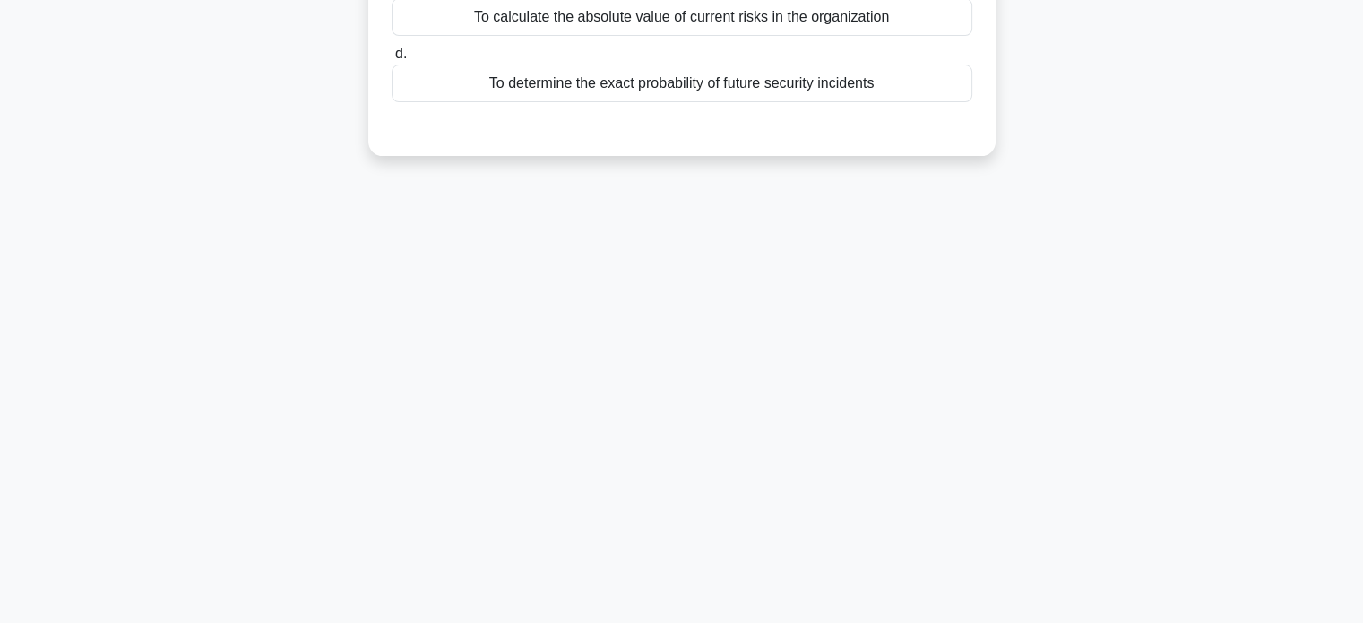
scroll to position [0, 0]
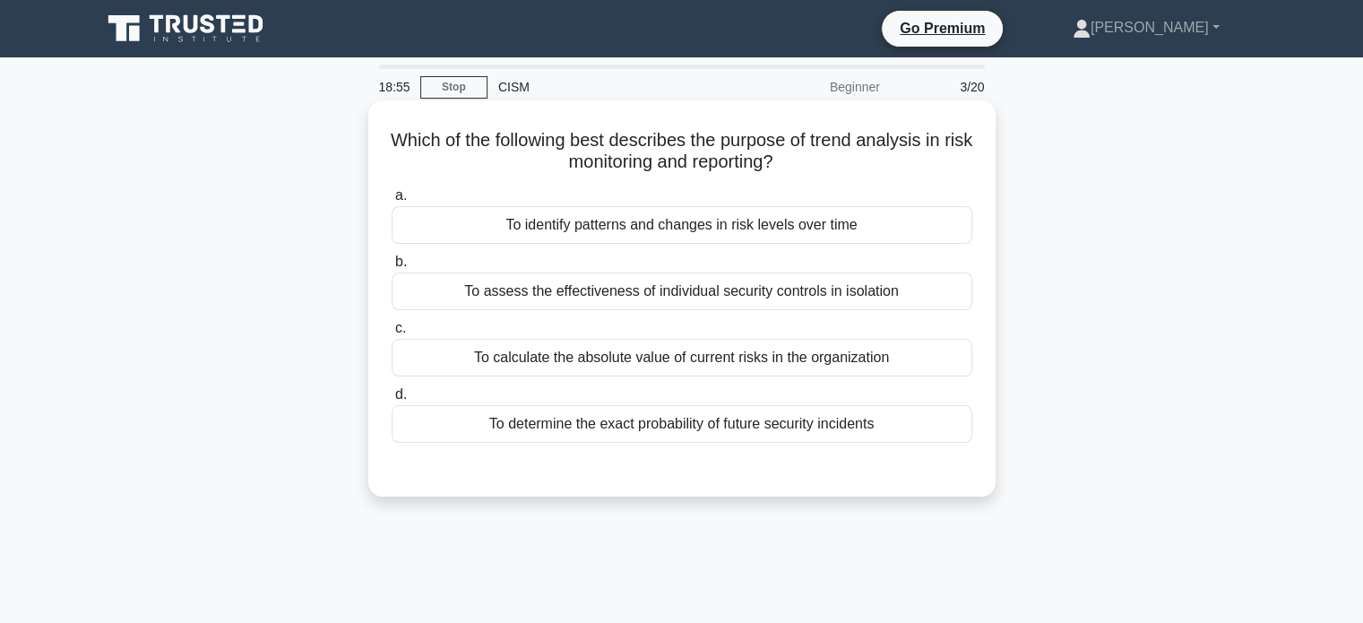
click at [627, 220] on div "To identify patterns and changes in risk levels over time" at bounding box center [682, 225] width 581 height 38
click at [392, 202] on input "a. To identify patterns and changes in risk levels over time" at bounding box center [392, 196] width 0 height 12
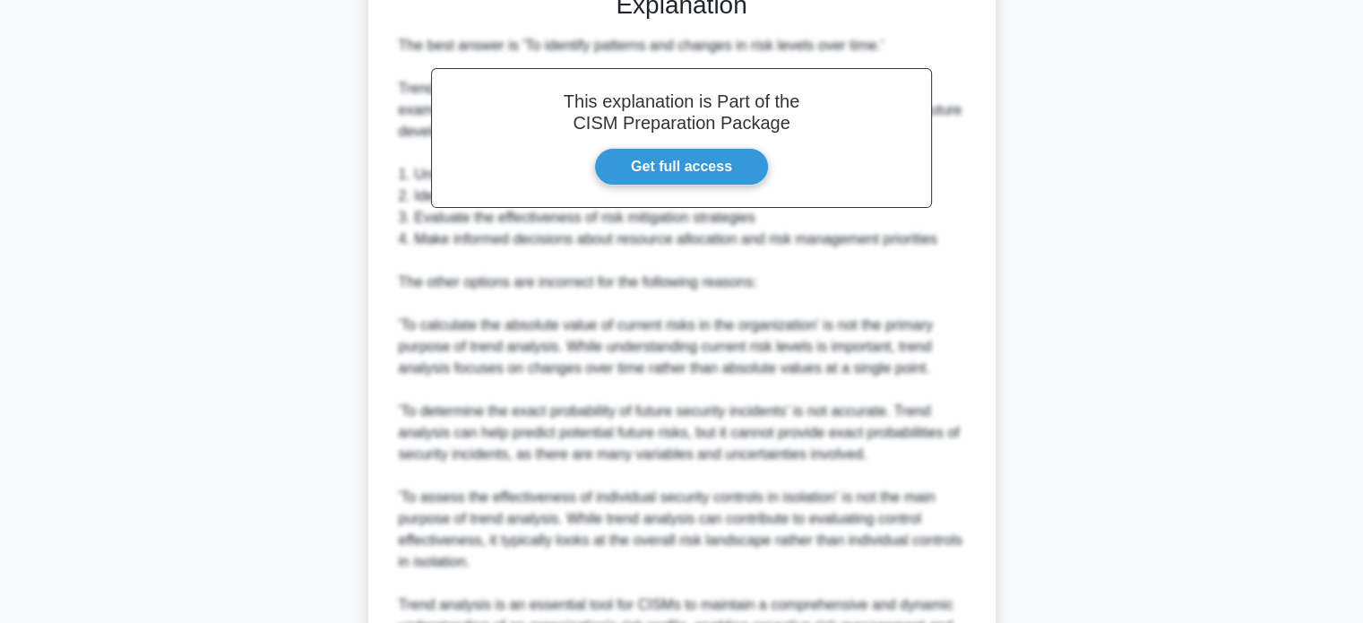
scroll to position [674, 0]
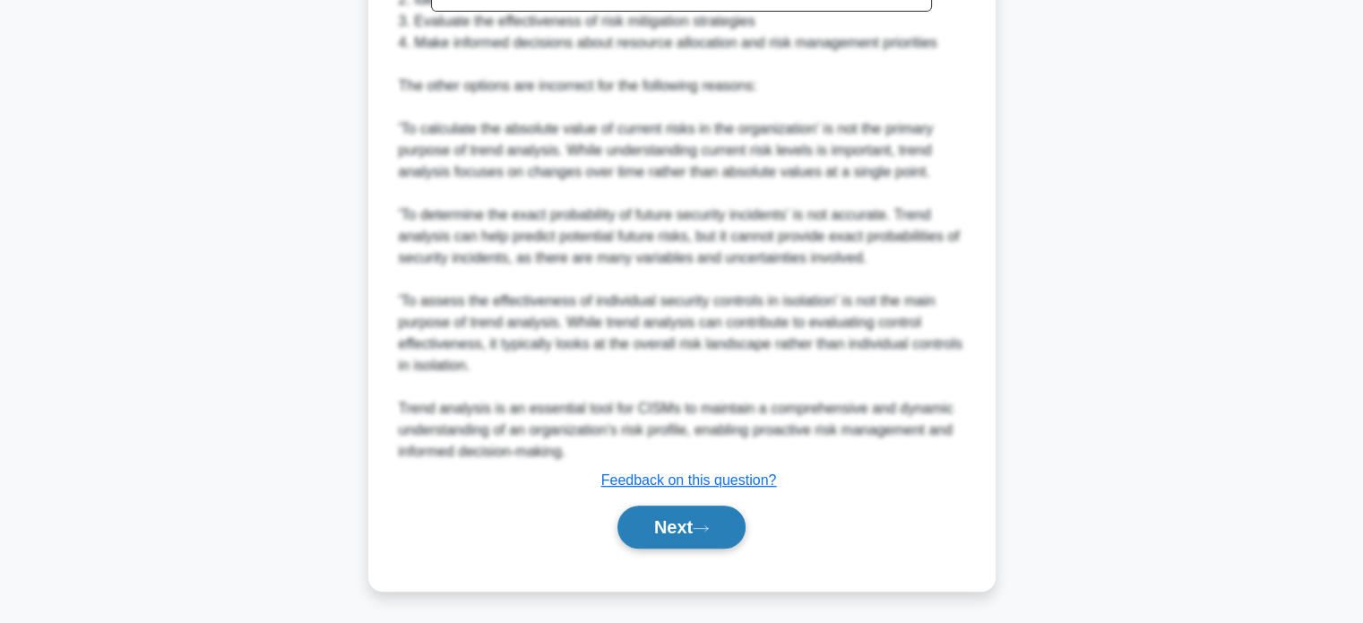
click at [638, 522] on button "Next" at bounding box center [681, 526] width 128 height 43
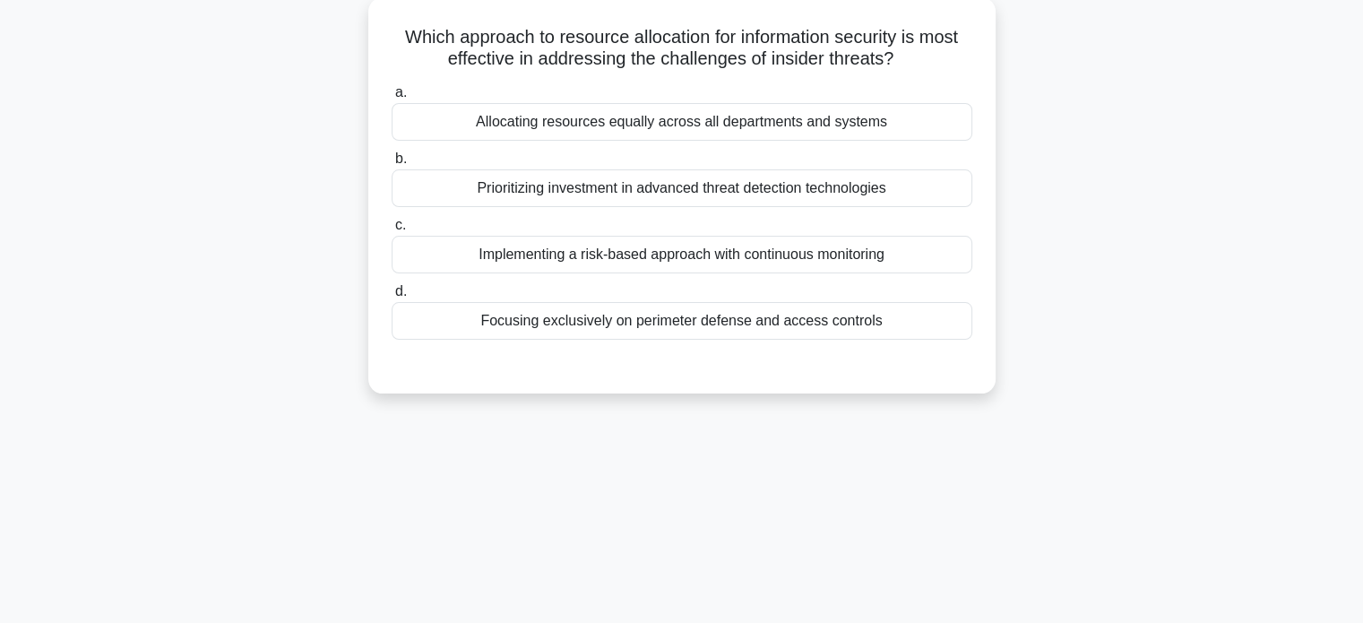
scroll to position [0, 0]
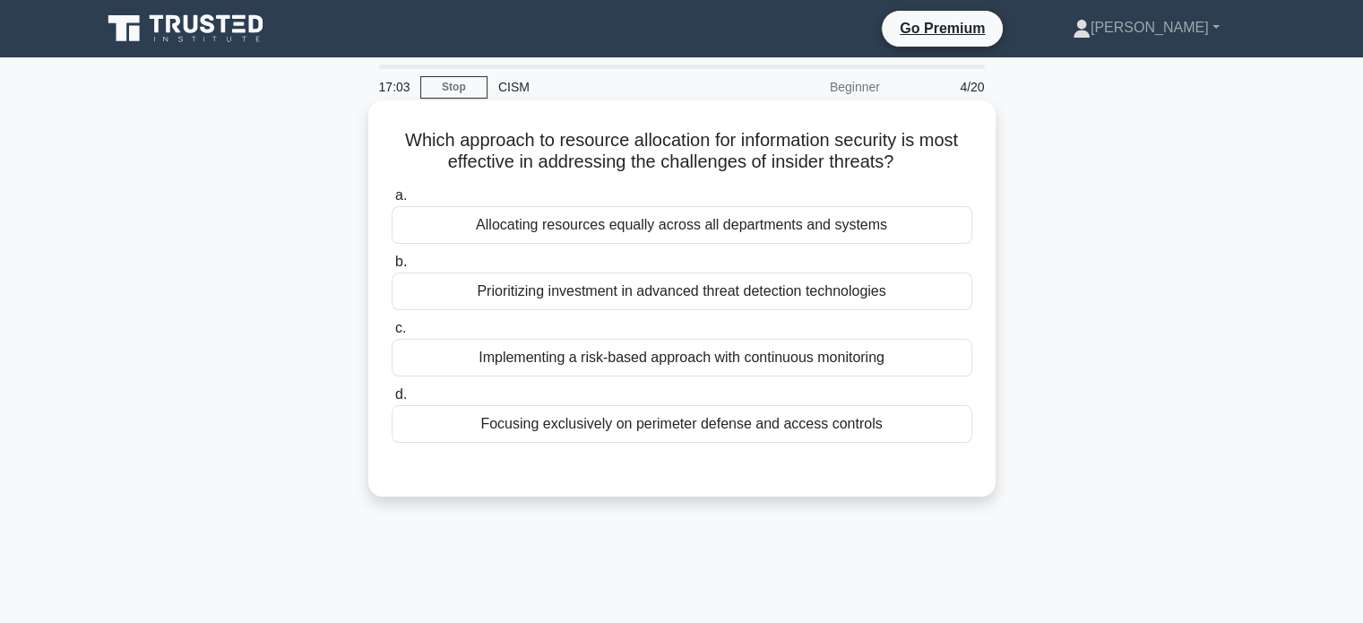
click at [654, 361] on div "Implementing a risk-based approach with continuous monitoring" at bounding box center [682, 358] width 581 height 38
click at [392, 334] on input "c. Implementing a risk-based approach with continuous monitoring" at bounding box center [392, 329] width 0 height 12
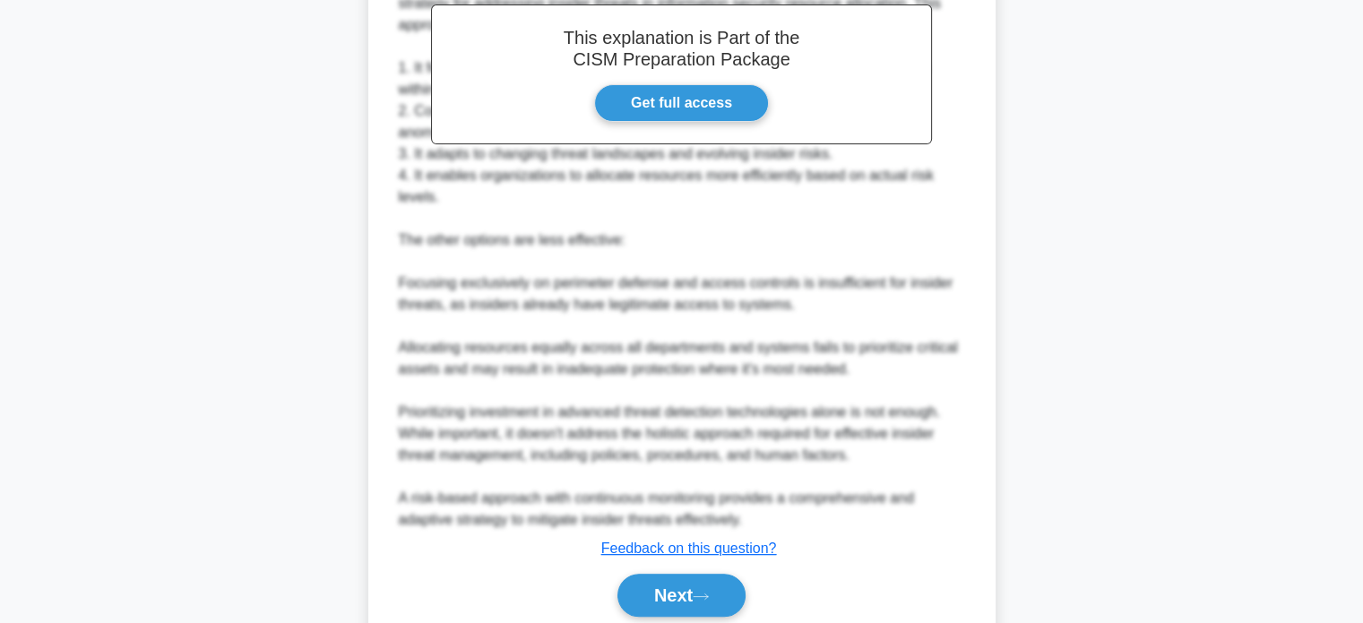
scroll to position [609, 0]
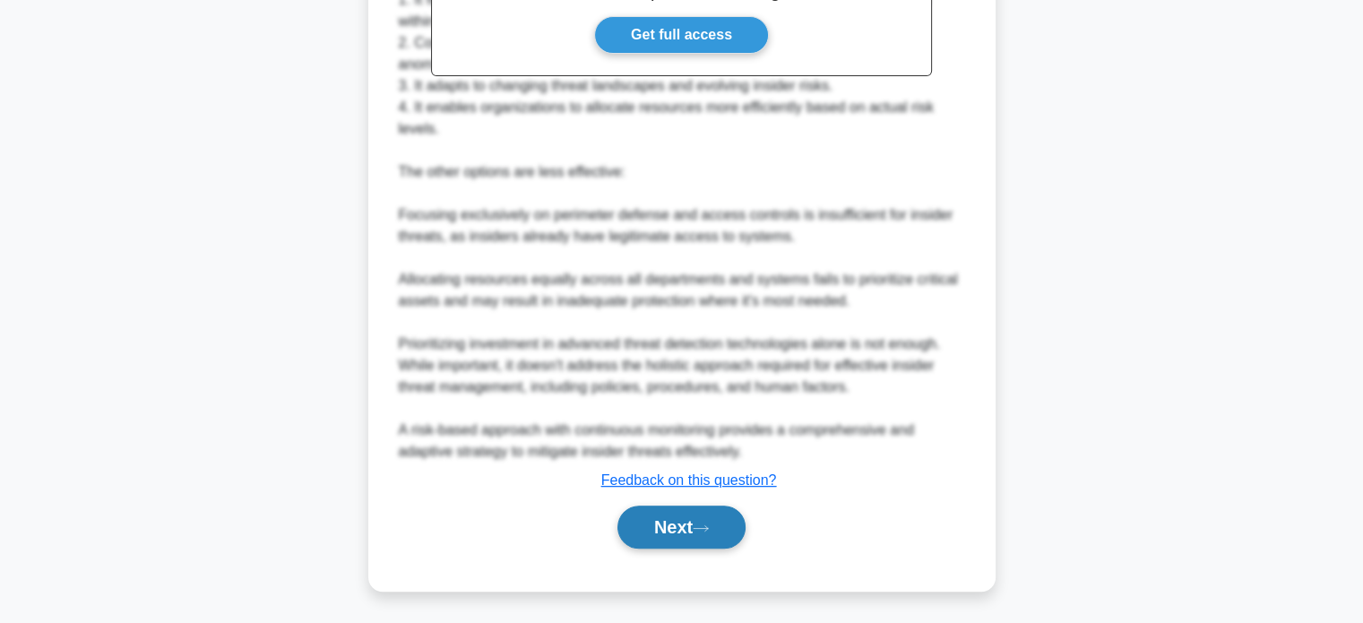
click at [695, 527] on button "Next" at bounding box center [681, 526] width 128 height 43
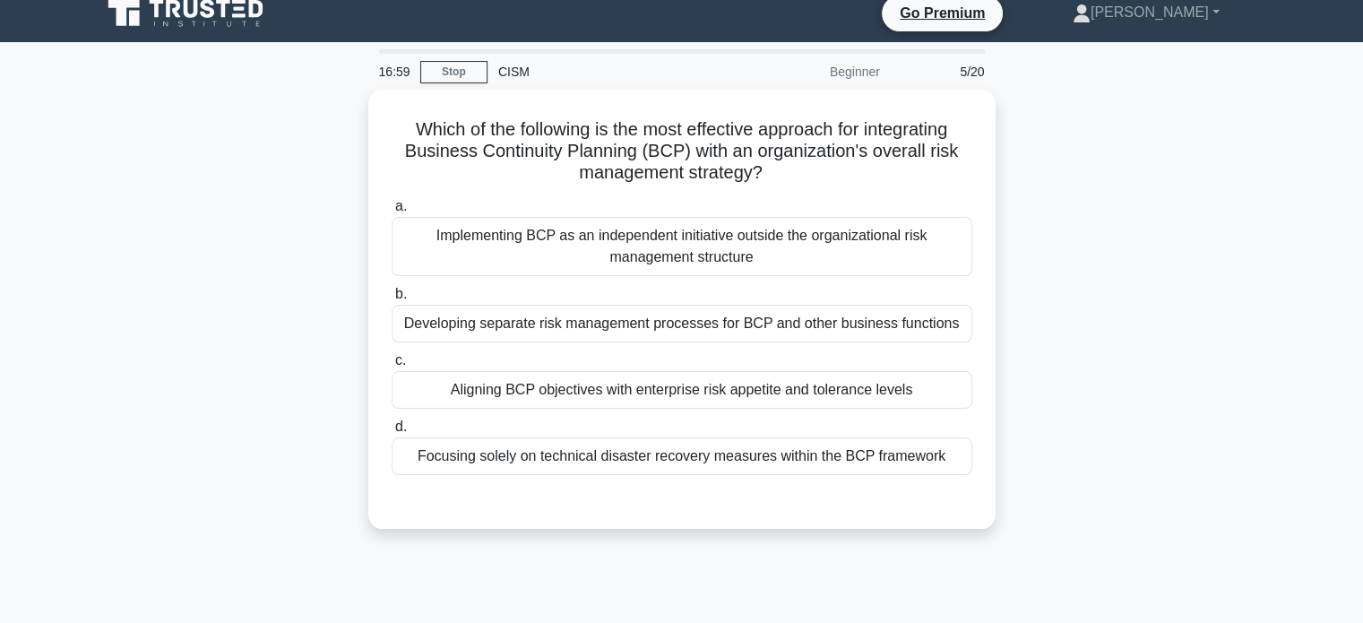
scroll to position [0, 0]
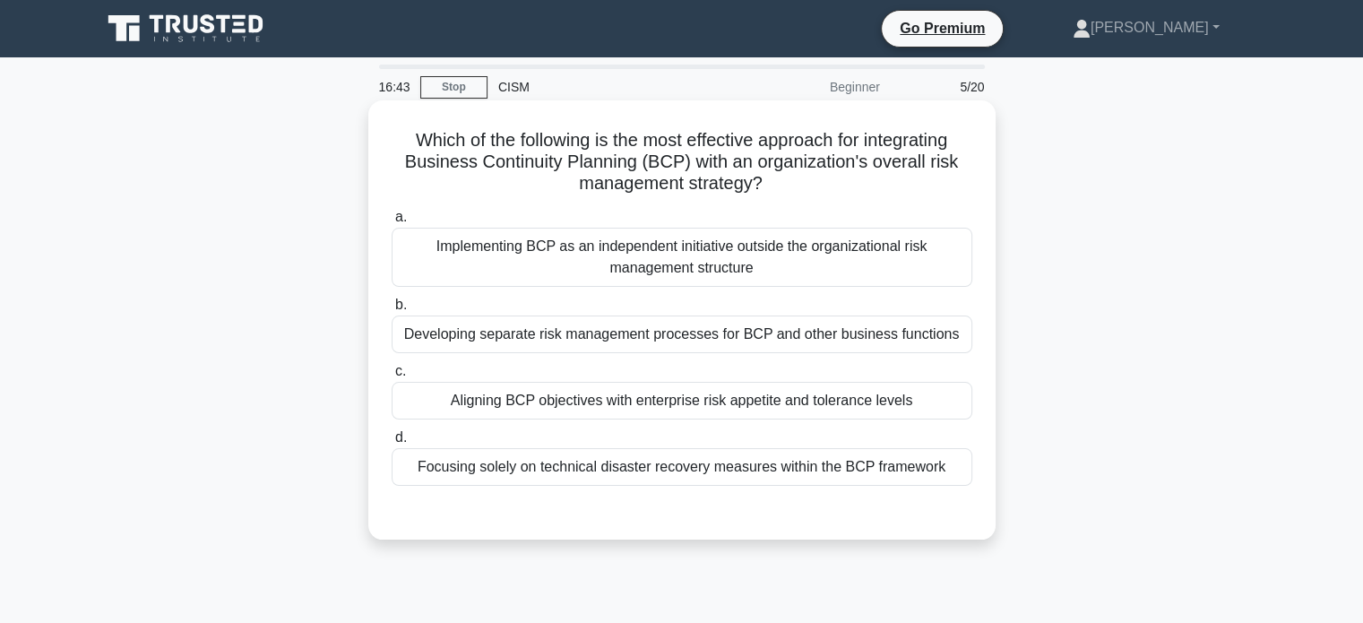
click at [635, 386] on div "Aligning BCP objectives with enterprise risk appetite and tolerance levels" at bounding box center [682, 401] width 581 height 38
click at [392, 377] on input "c. Aligning BCP objectives with enterprise risk appetite and tolerance levels" at bounding box center [392, 372] width 0 height 12
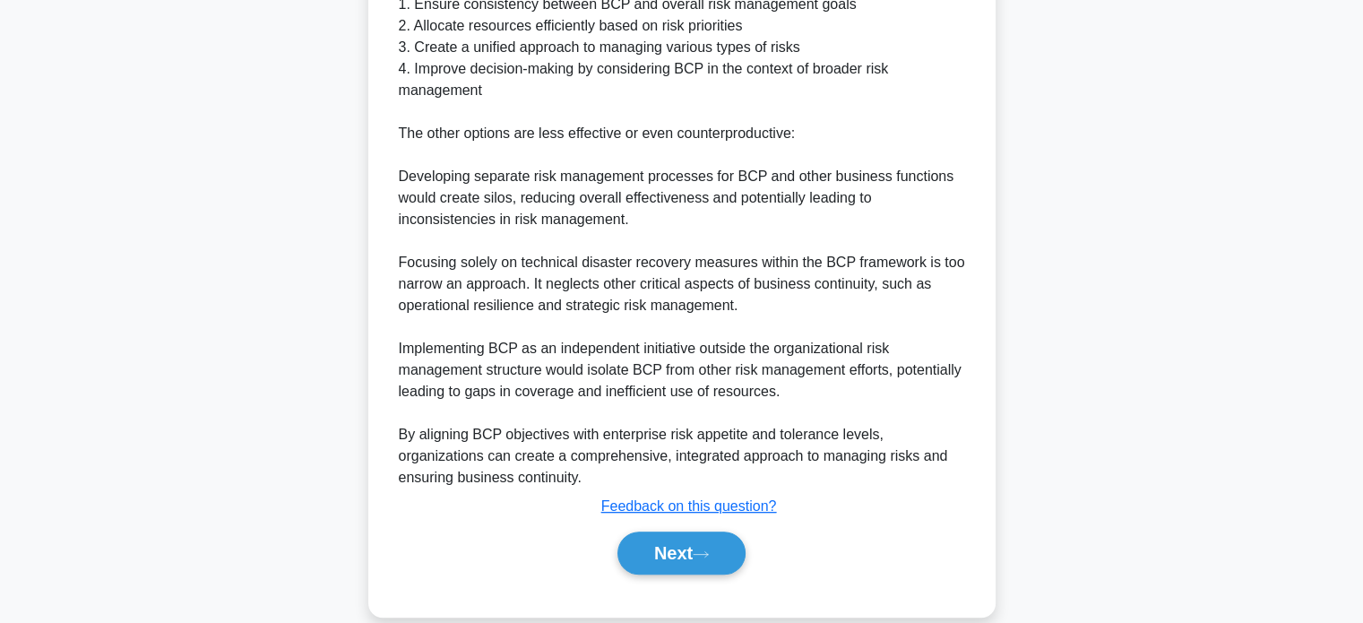
scroll to position [717, 0]
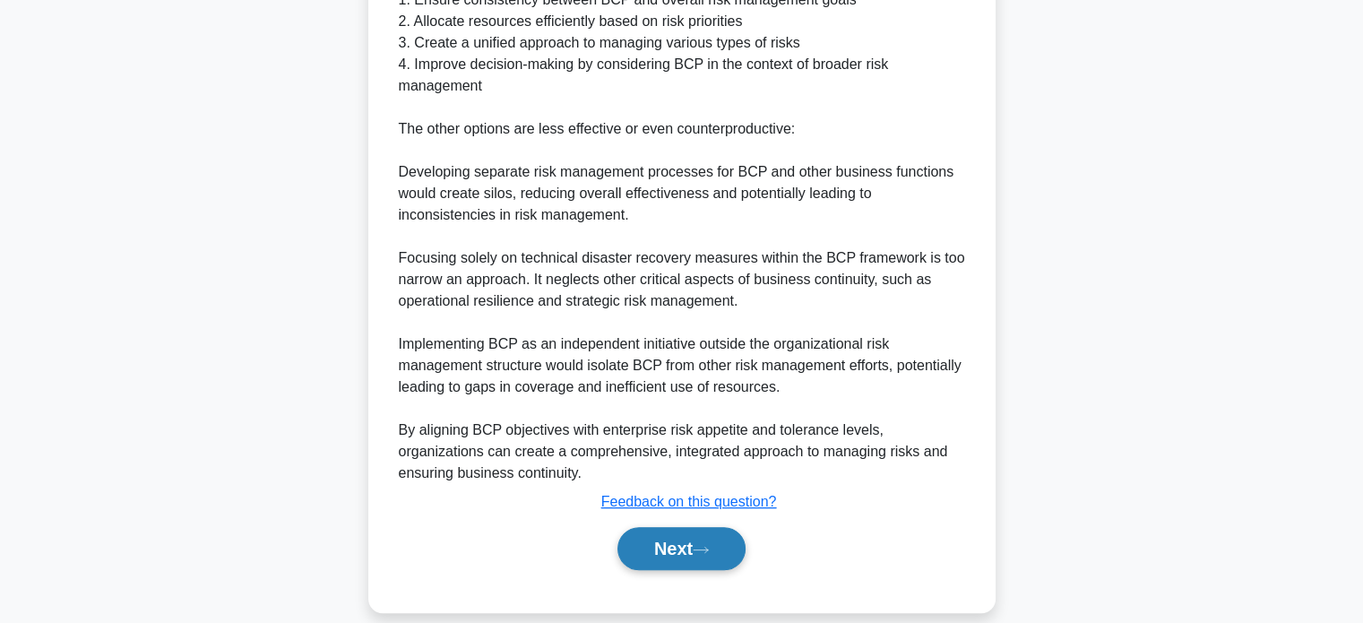
click at [688, 539] on button "Next" at bounding box center [681, 548] width 128 height 43
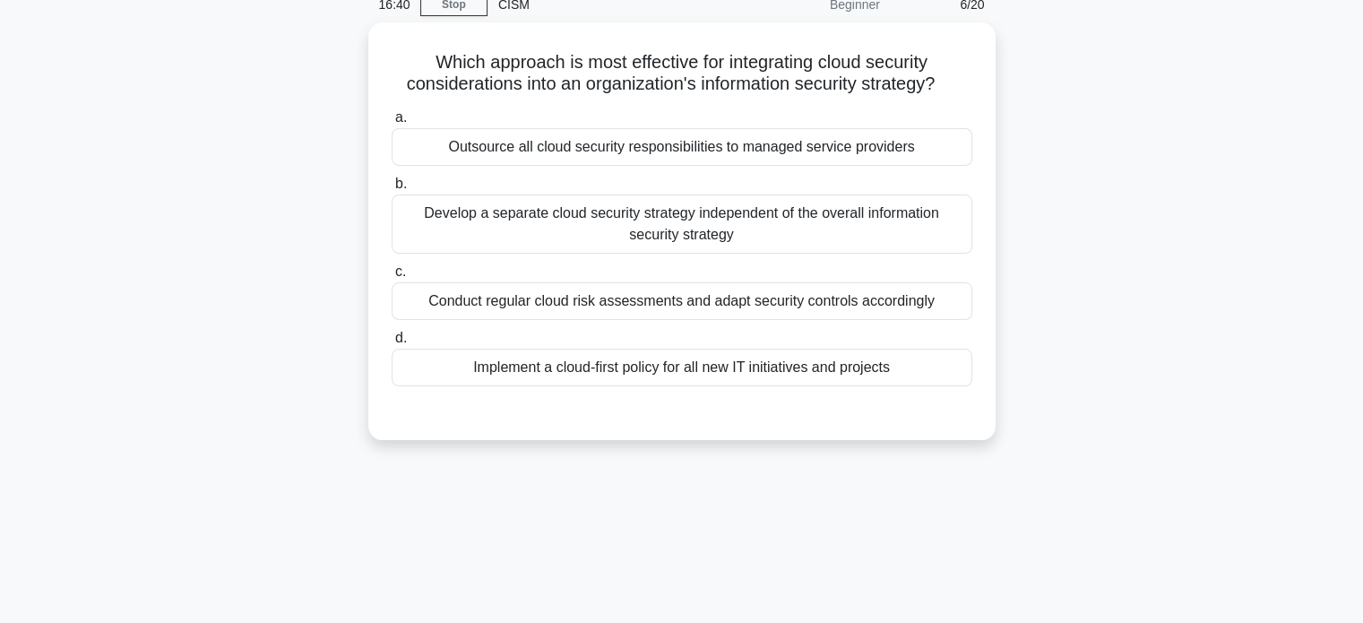
scroll to position [0, 0]
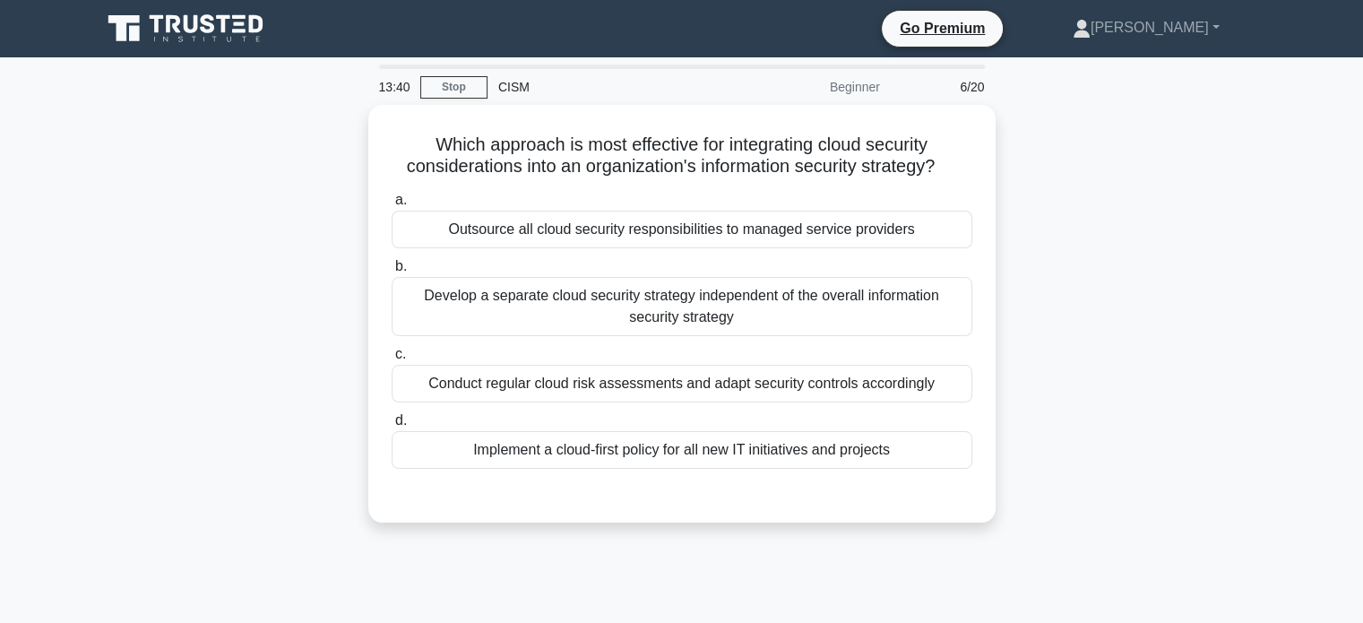
click at [272, 307] on div "Which approach is most effective for integrating cloud security considerations …" at bounding box center [682, 324] width 1183 height 439
drag, startPoint x: 311, startPoint y: 300, endPoint x: 312, endPoint y: 312, distance: 11.7
click at [312, 312] on div "Which approach is most effective for integrating cloud security considerations …" at bounding box center [682, 324] width 1183 height 439
click at [194, 139] on div "Which approach is most effective for integrating cloud security considerations …" at bounding box center [682, 324] width 1183 height 439
